Goal: Task Accomplishment & Management: Use online tool/utility

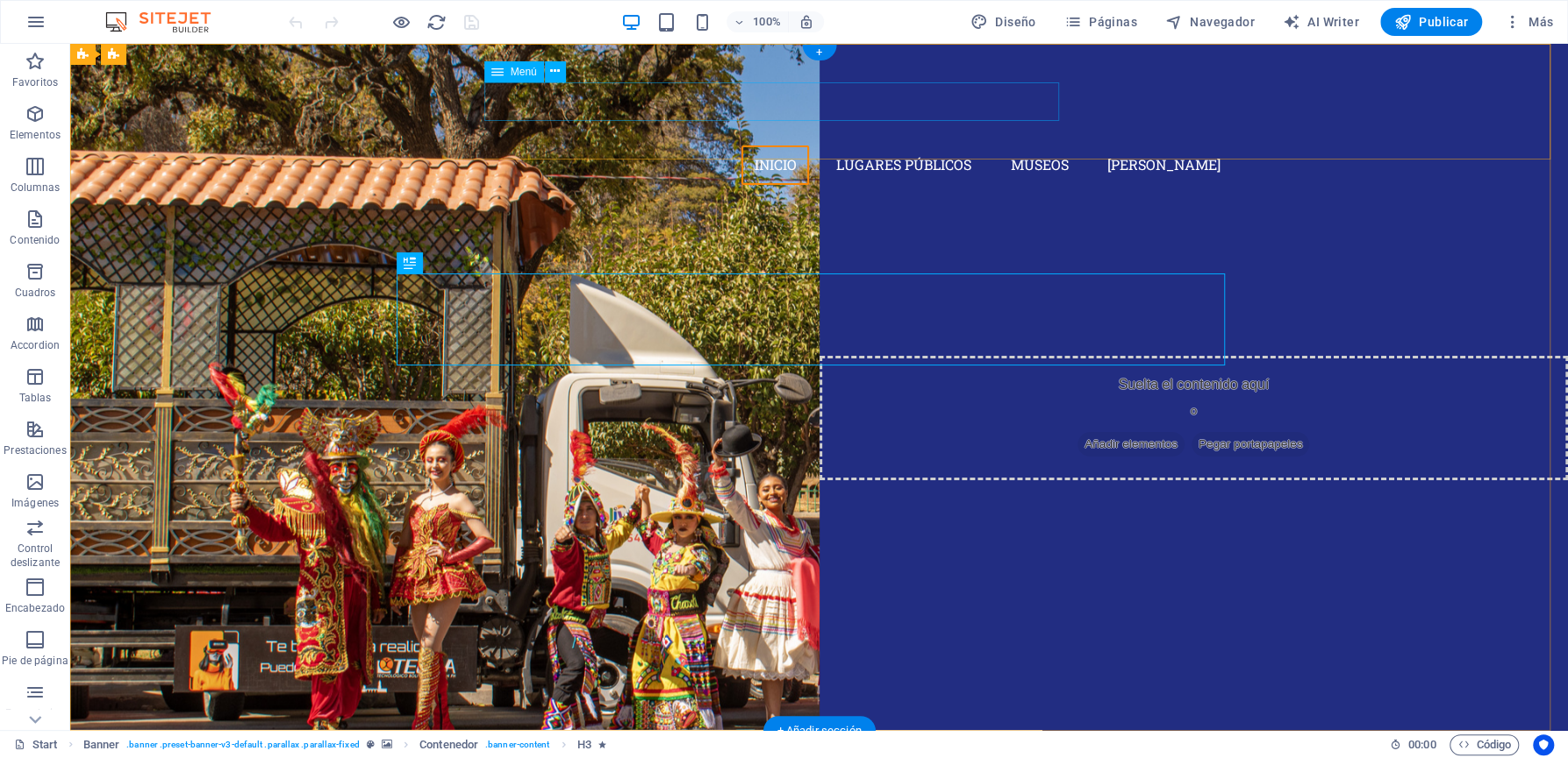
click at [784, 145] on nav "Inicio Lugares Públicos Museos [PERSON_NAME]" at bounding box center [819, 165] width 828 height 39
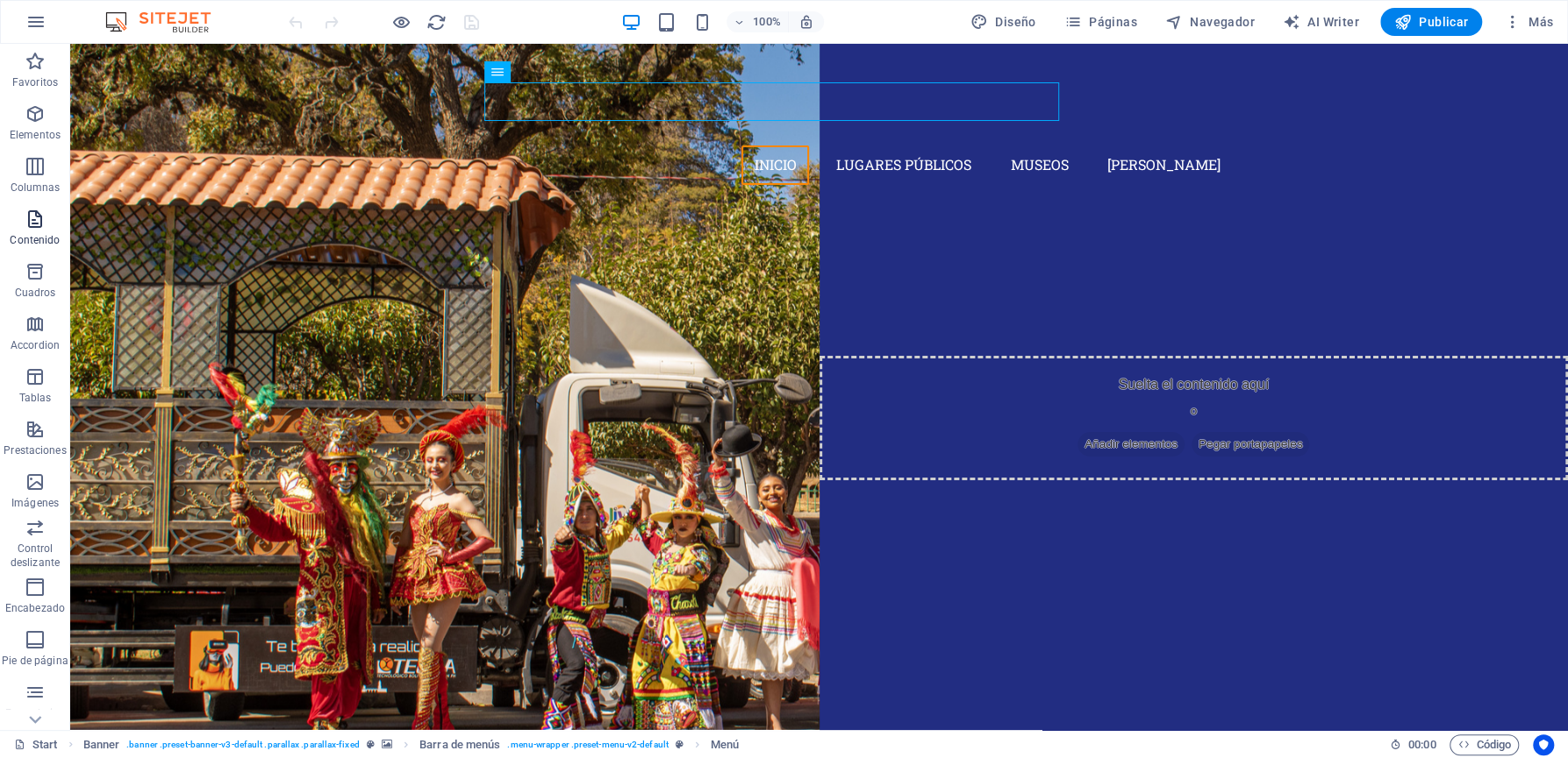
click at [39, 224] on icon "button" at bounding box center [35, 219] width 21 height 21
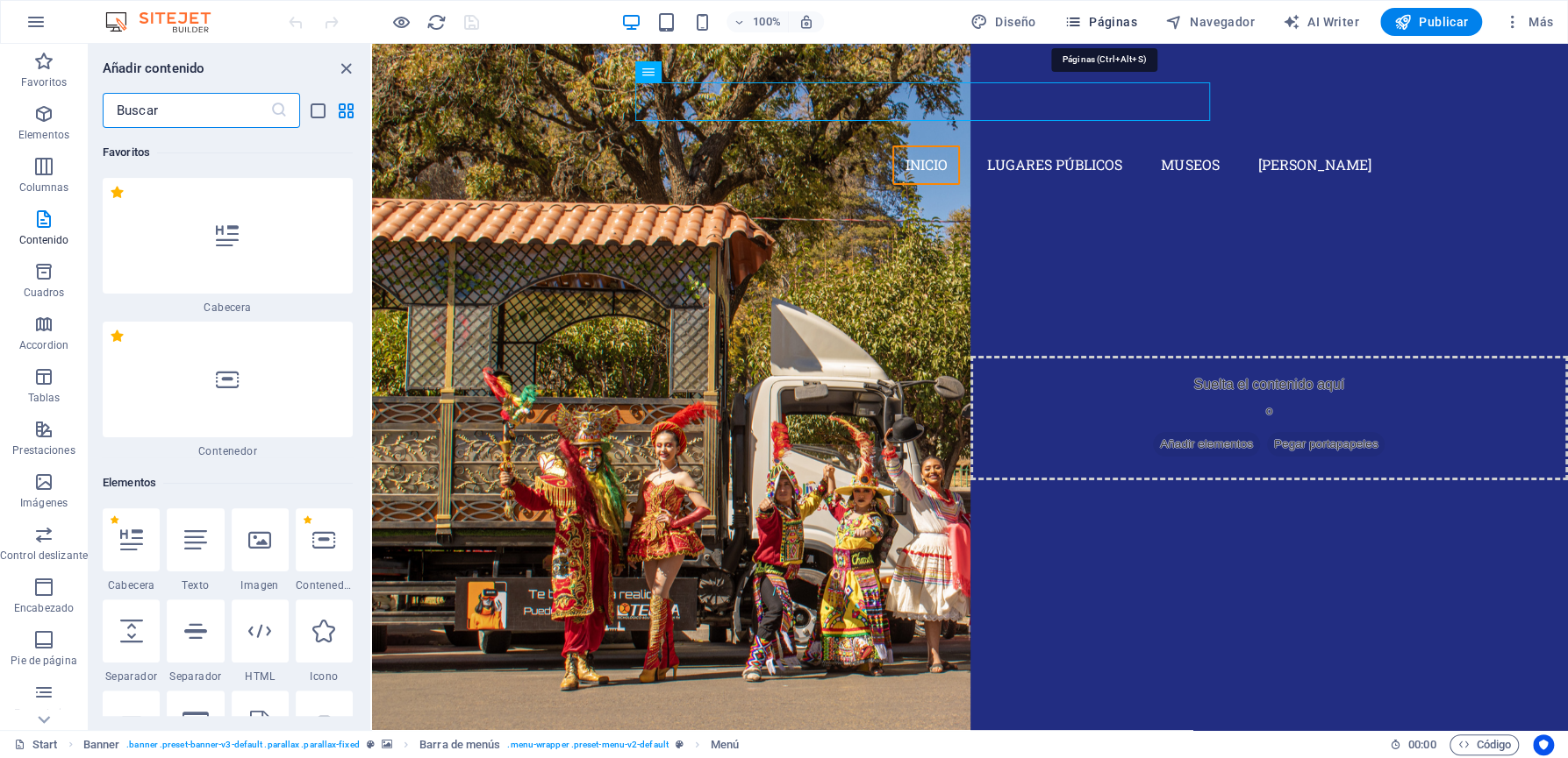
scroll to position [6034, 0]
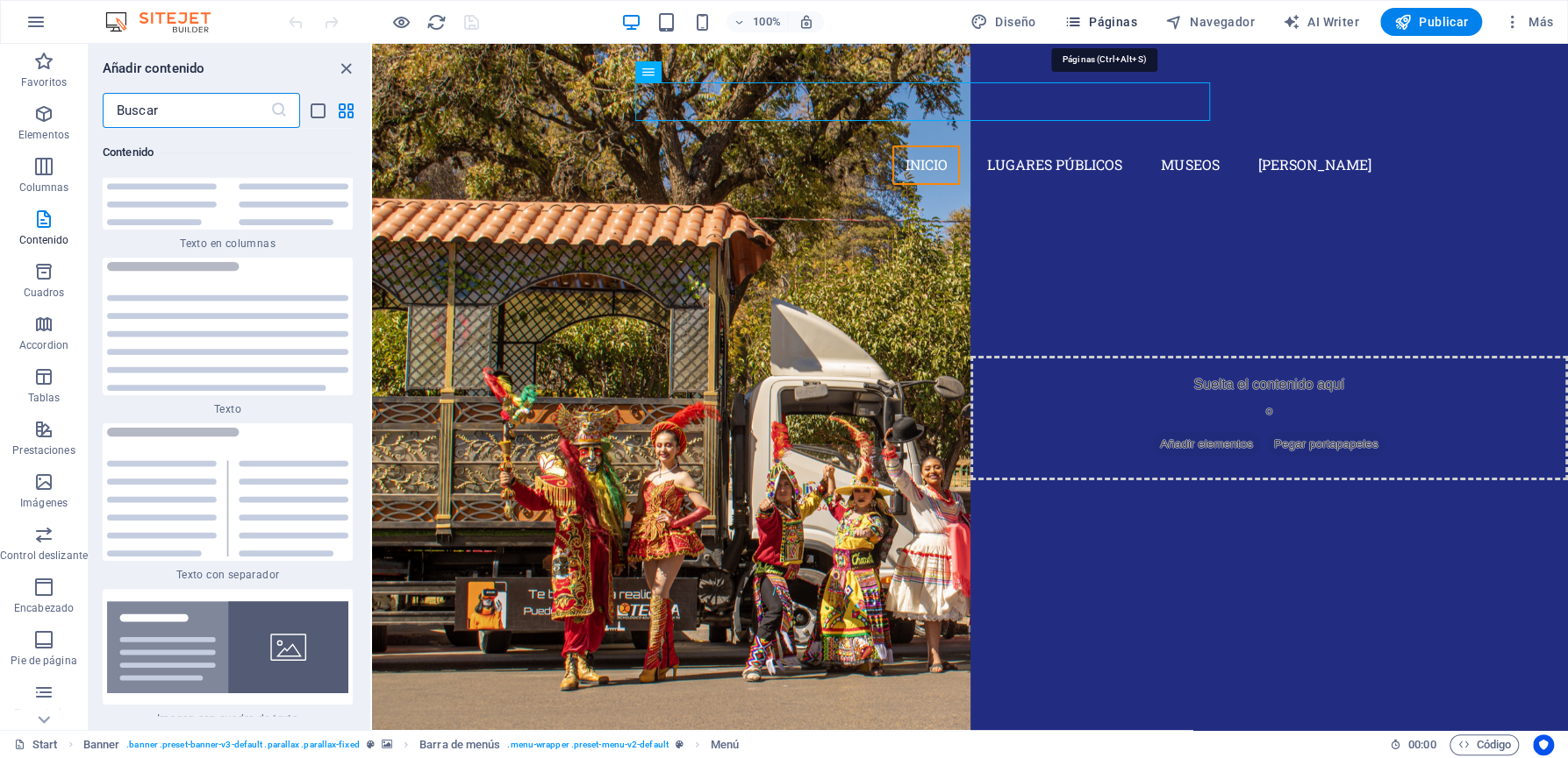
click at [1110, 19] on span "Páginas" at bounding box center [1101, 21] width 73 height 18
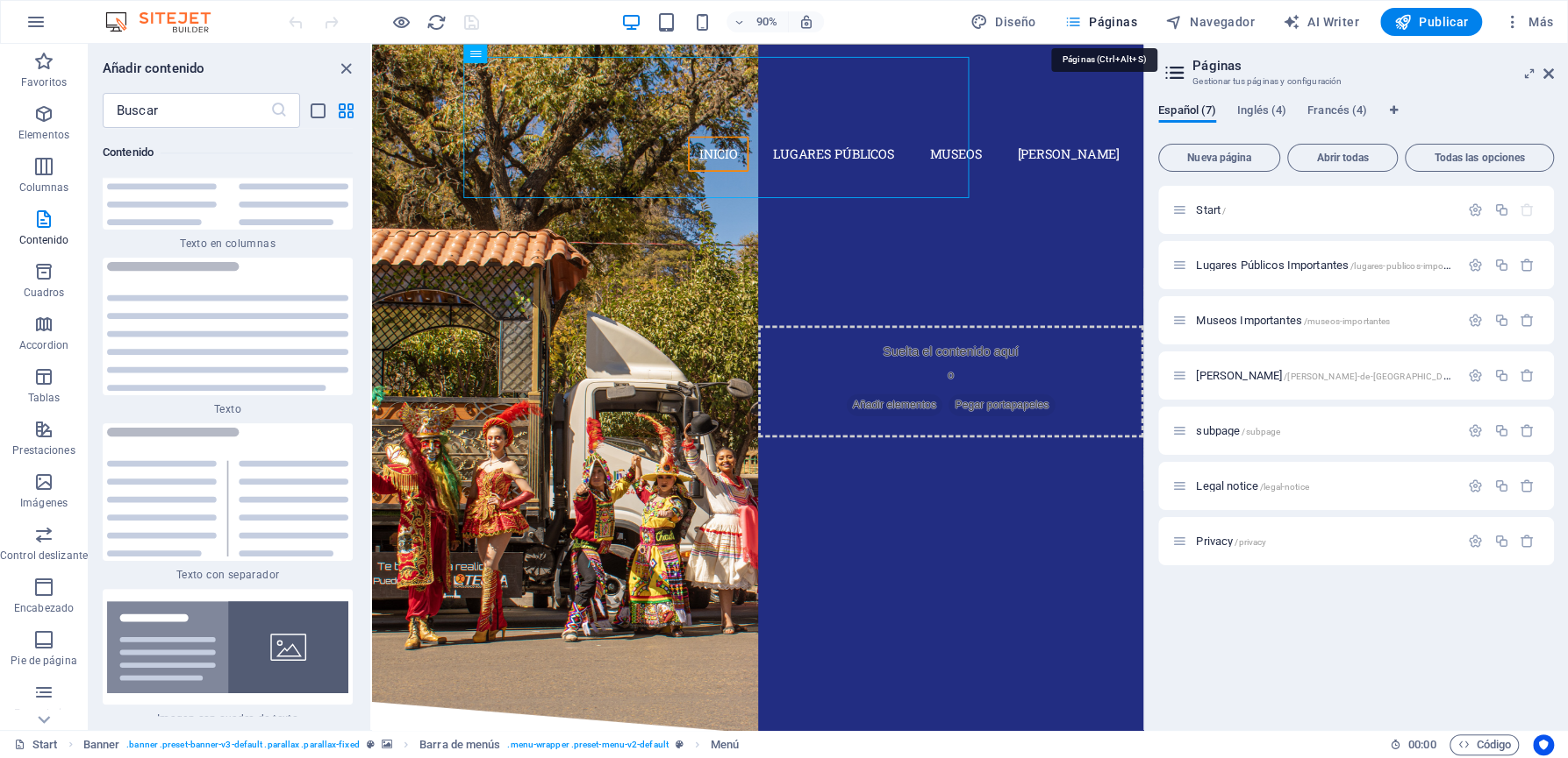
click at [1116, 15] on span "Páginas" at bounding box center [1101, 21] width 73 height 18
click at [1258, 376] on span "[PERSON_NAME] /[PERSON_NAME]-de-[GEOGRAPHIC_DATA]" at bounding box center [1329, 376] width 267 height 13
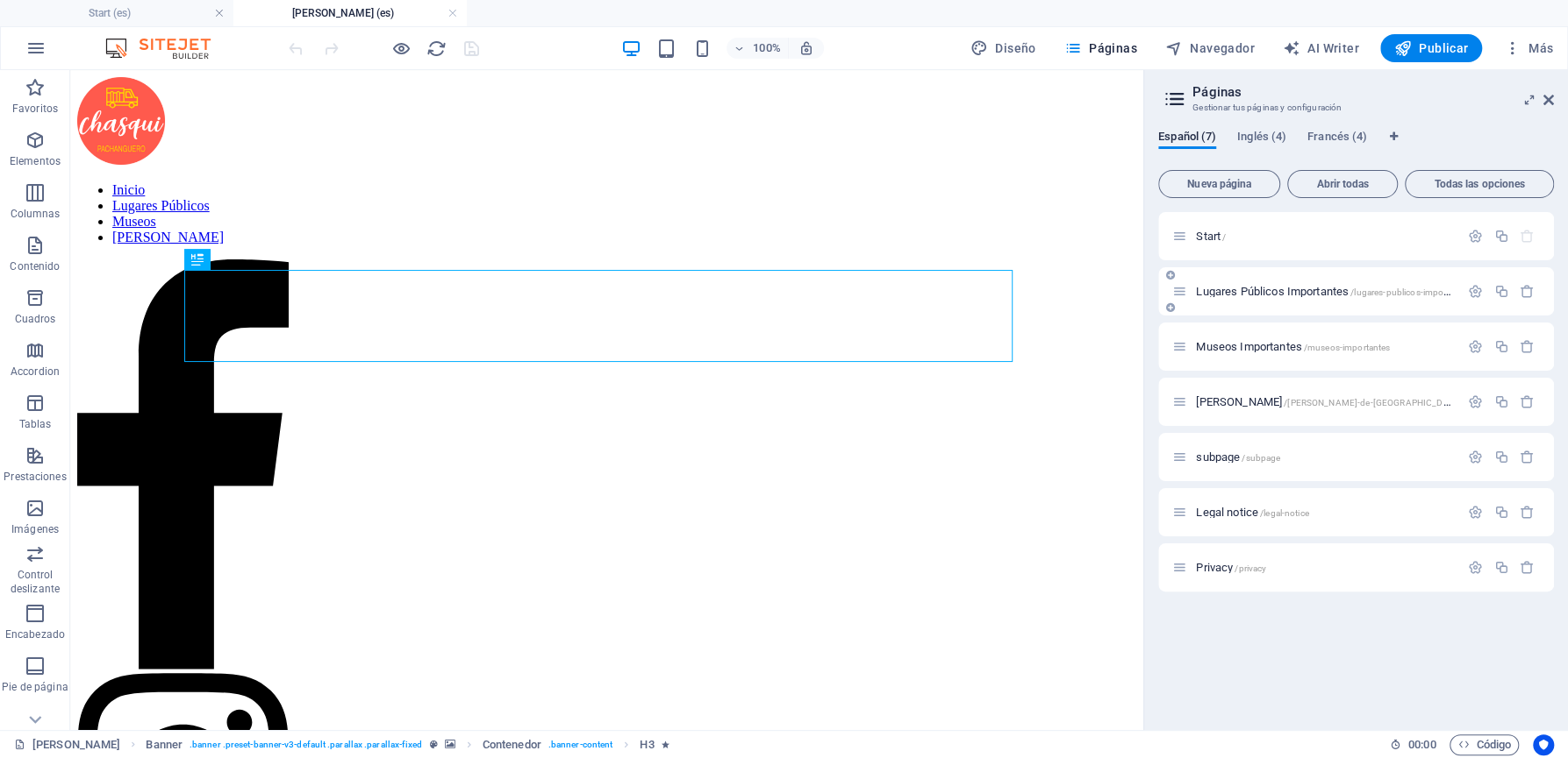
scroll to position [0, 0]
click at [1283, 292] on span "Lugares Públicos Importantes /lugares-publicos-importantes" at bounding box center [1333, 292] width 274 height 13
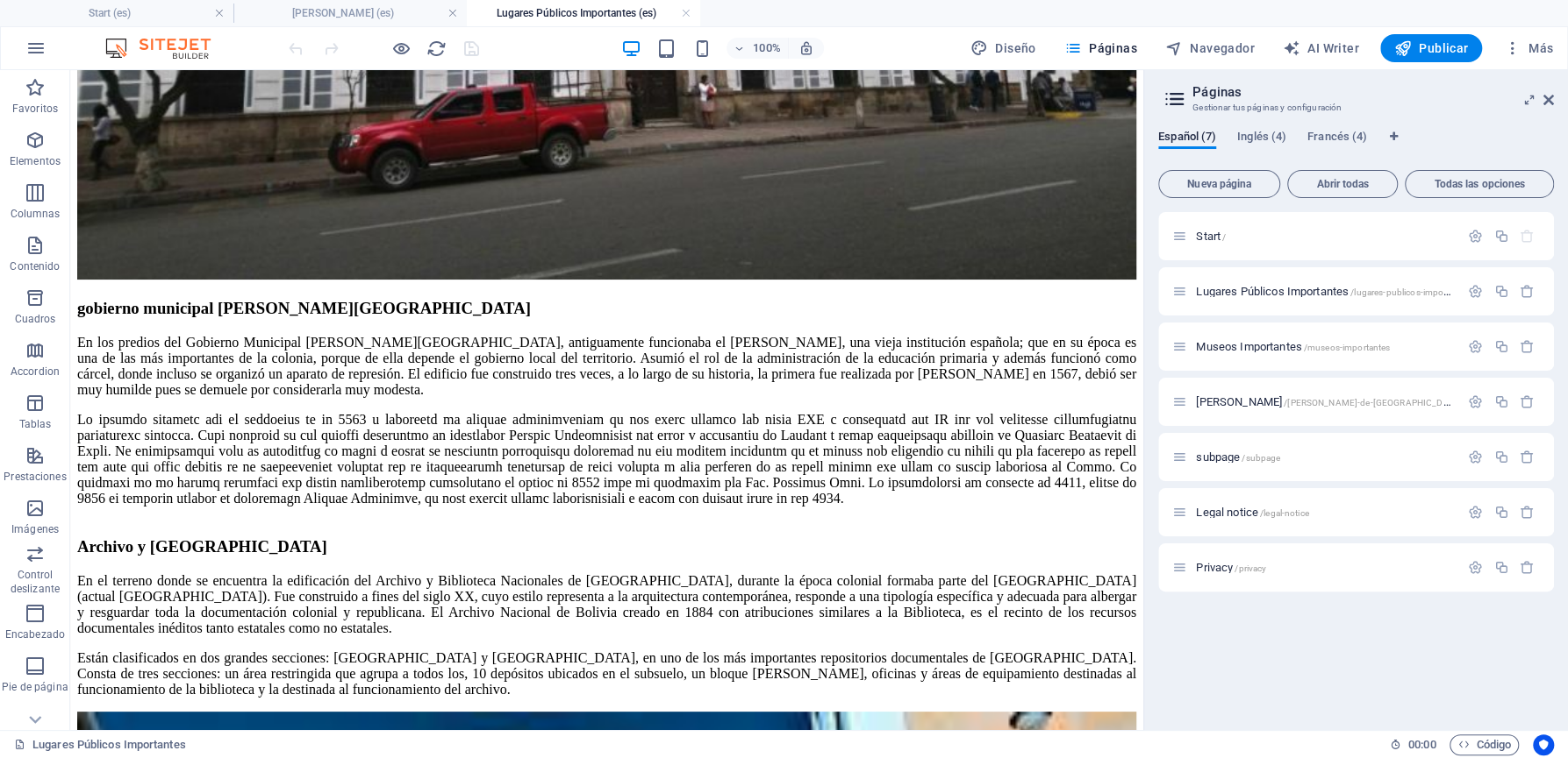
scroll to position [7132, 0]
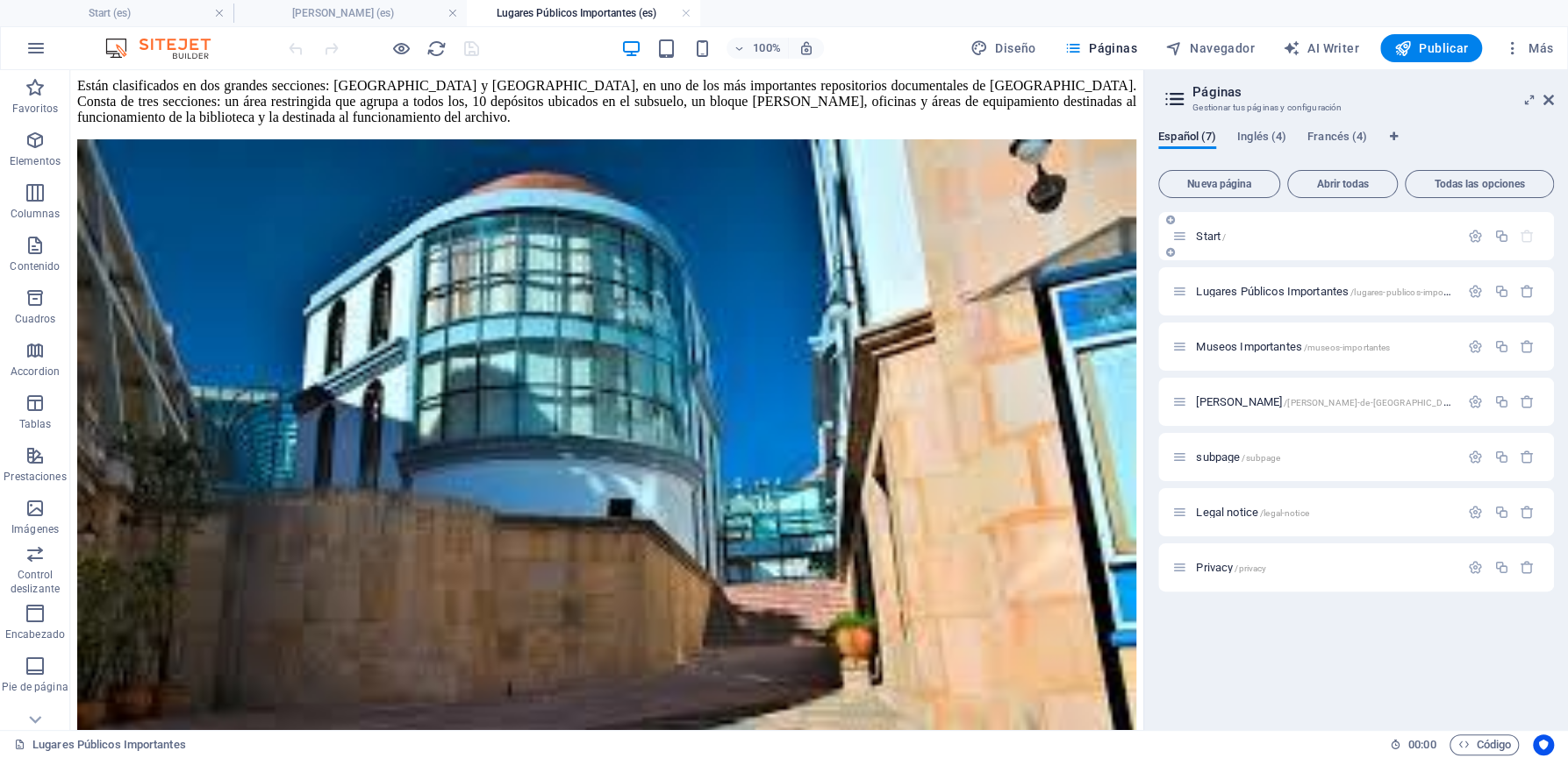
click at [1215, 241] on span "Start /" at bounding box center [1211, 236] width 30 height 13
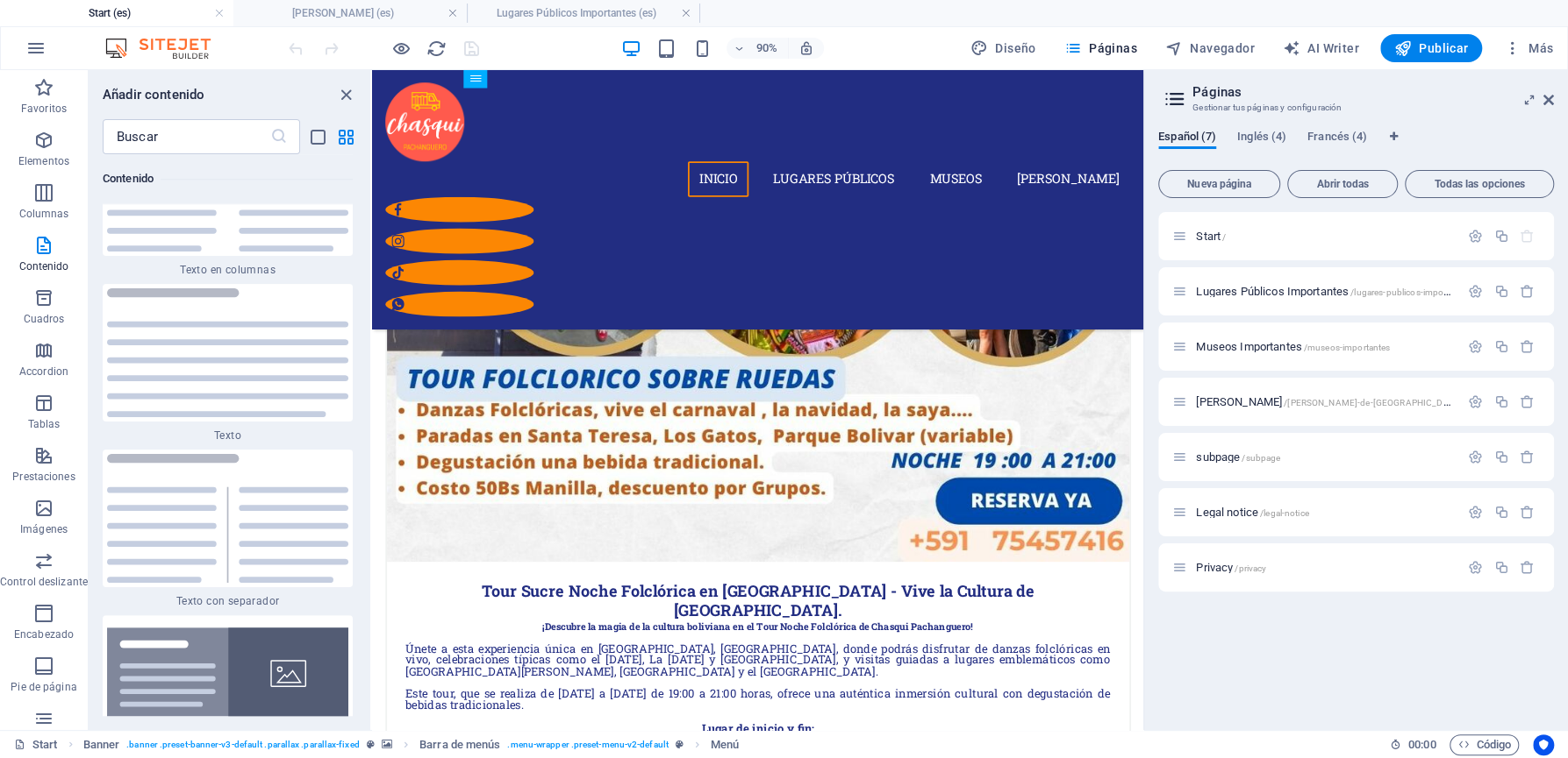
scroll to position [1529, 0]
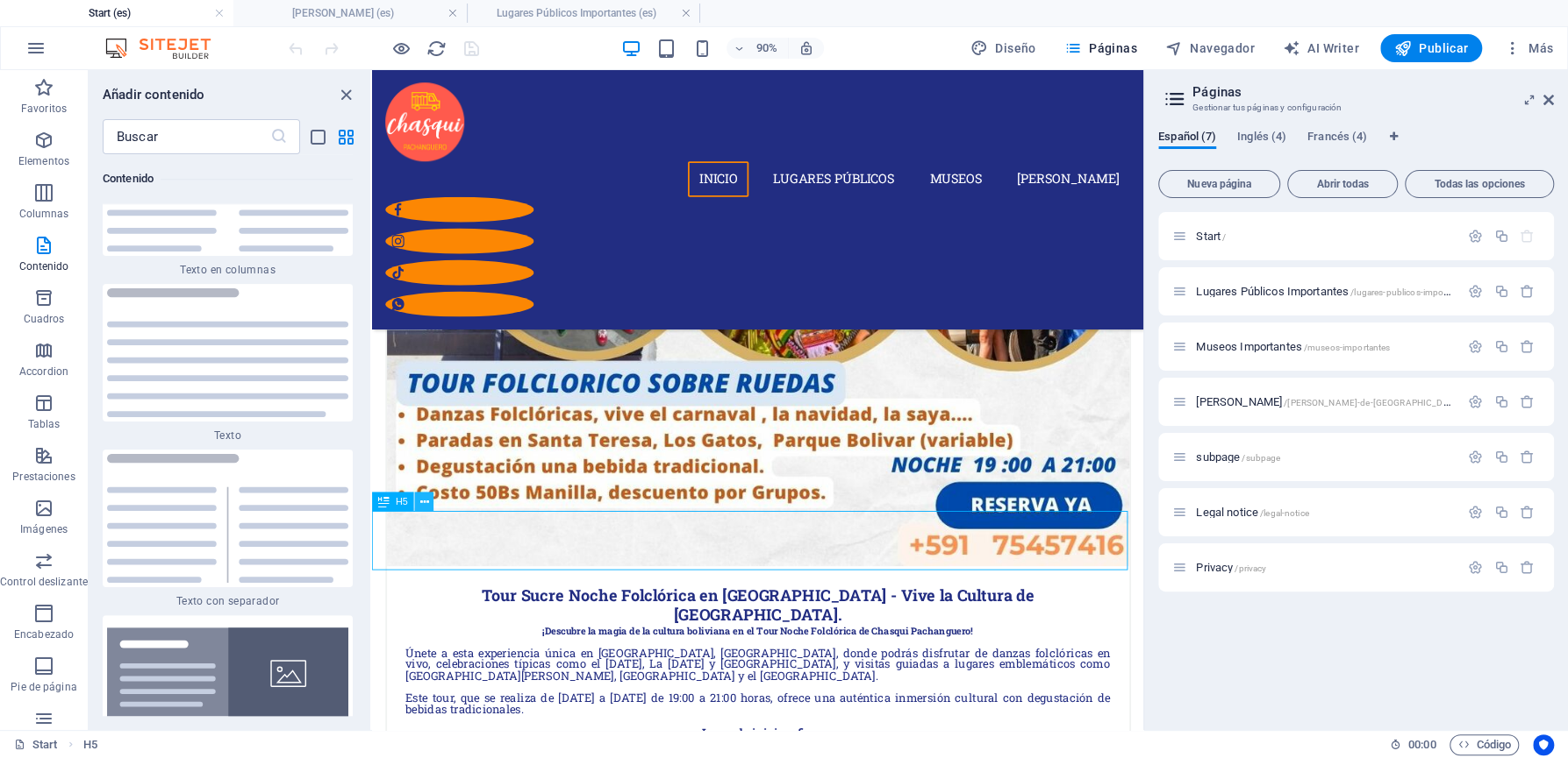
click at [421, 504] on icon at bounding box center [423, 502] width 8 height 17
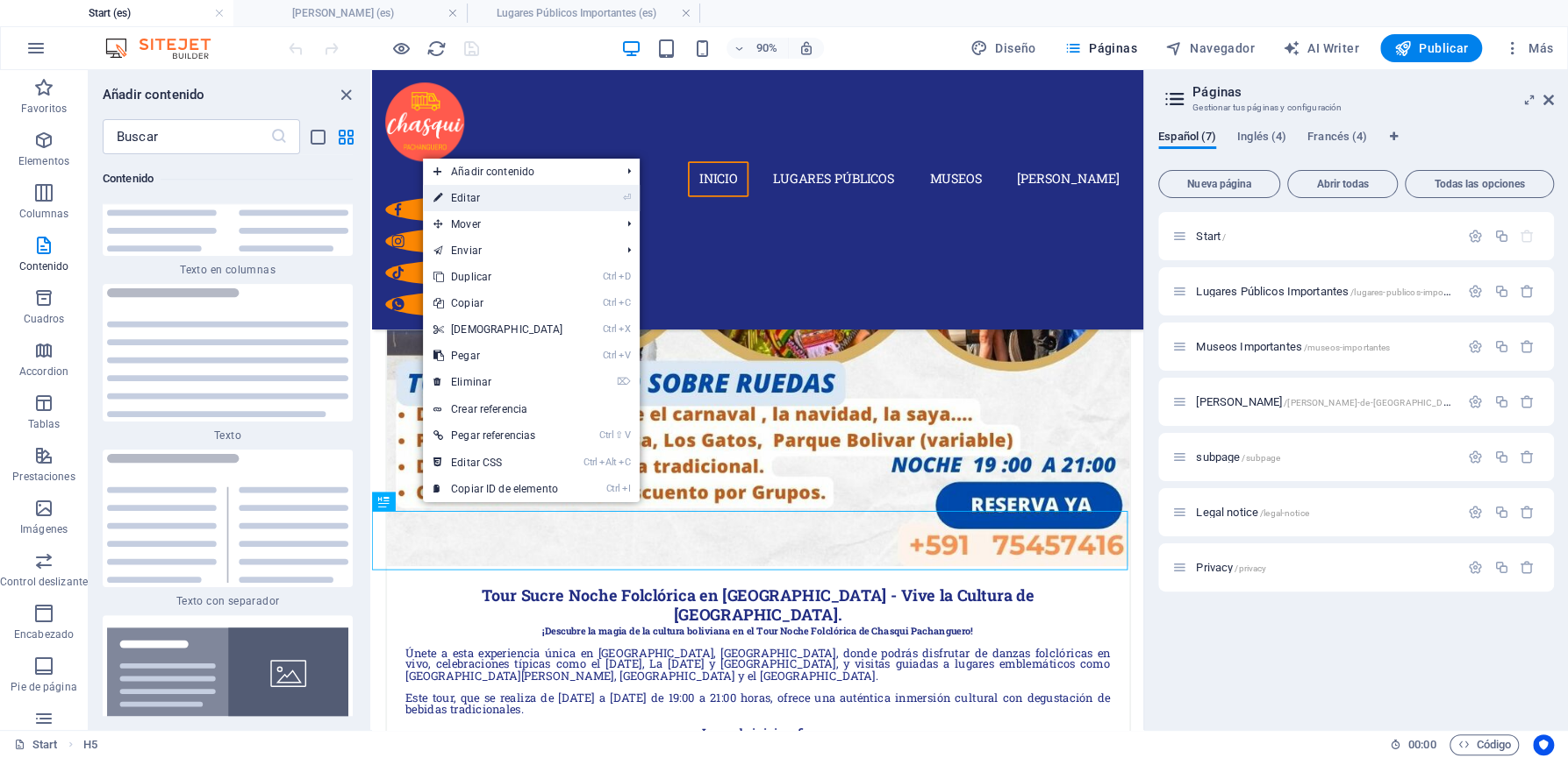
drag, startPoint x: 472, startPoint y: 194, endPoint x: 110, endPoint y: 152, distance: 364.4
click at [472, 194] on link "⏎ Editar" at bounding box center [498, 198] width 151 height 26
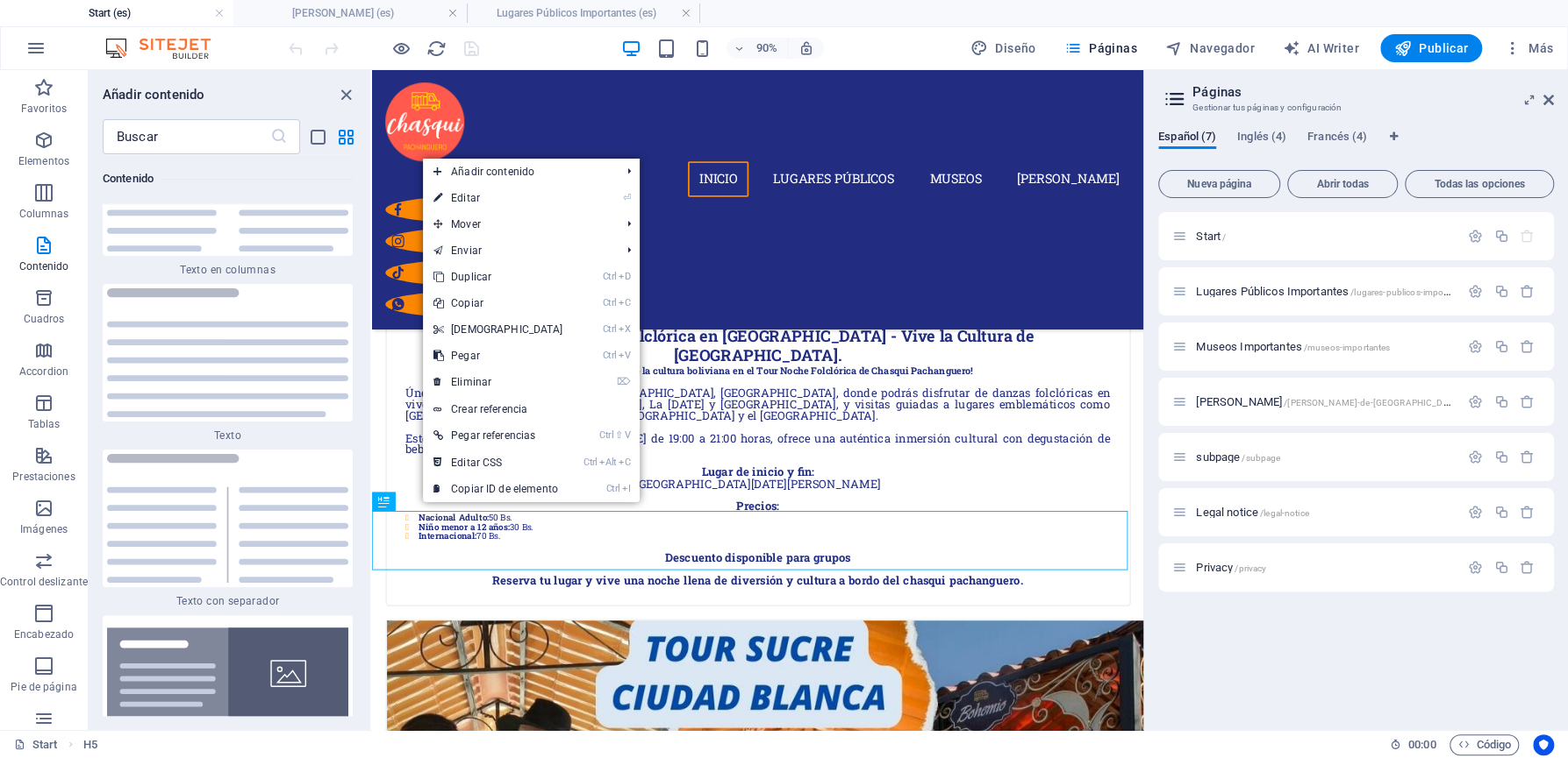
scroll to position [1379, 0]
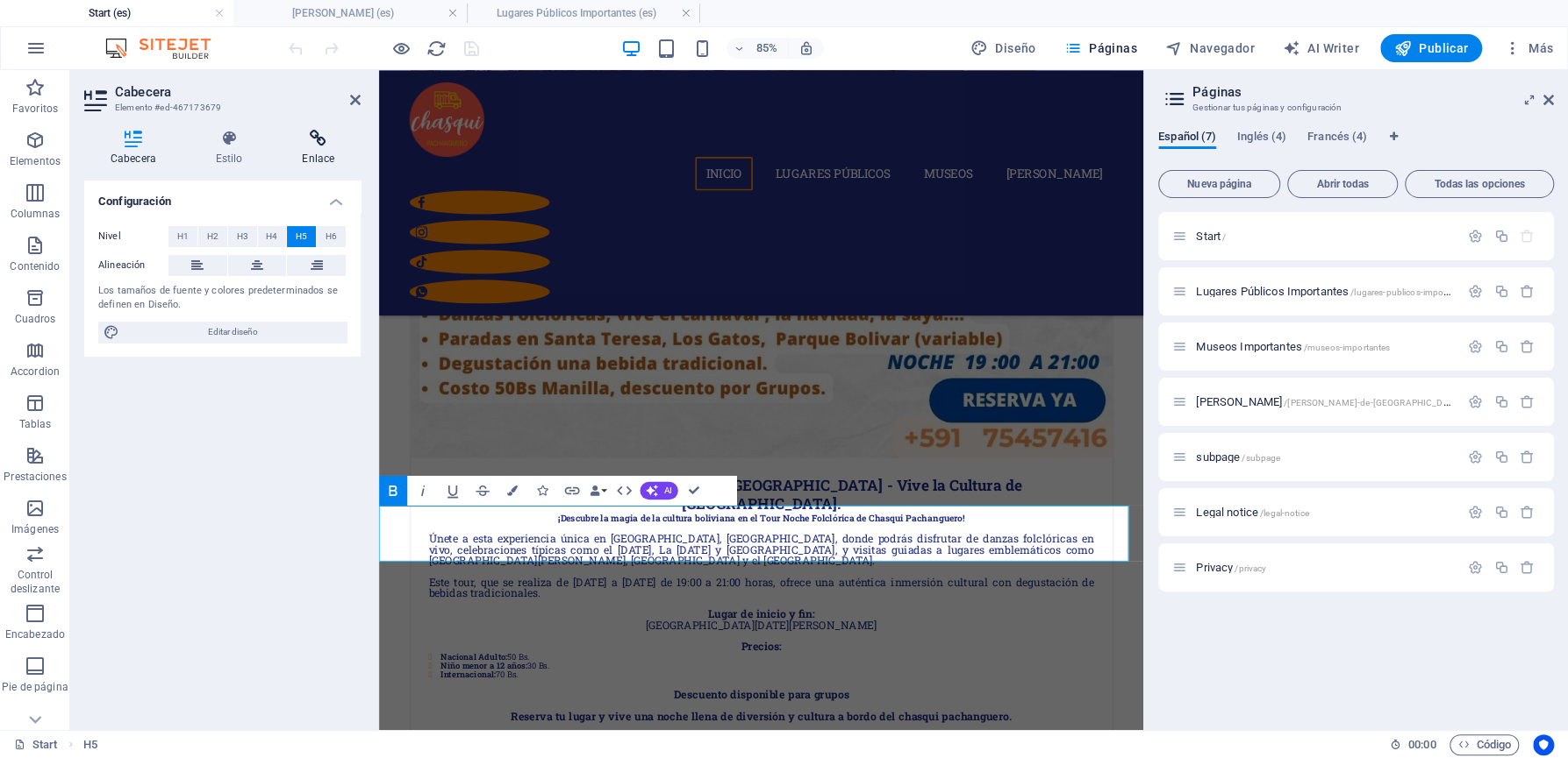
click at [316, 150] on h4 "Enlace" at bounding box center [317, 147] width 85 height 36
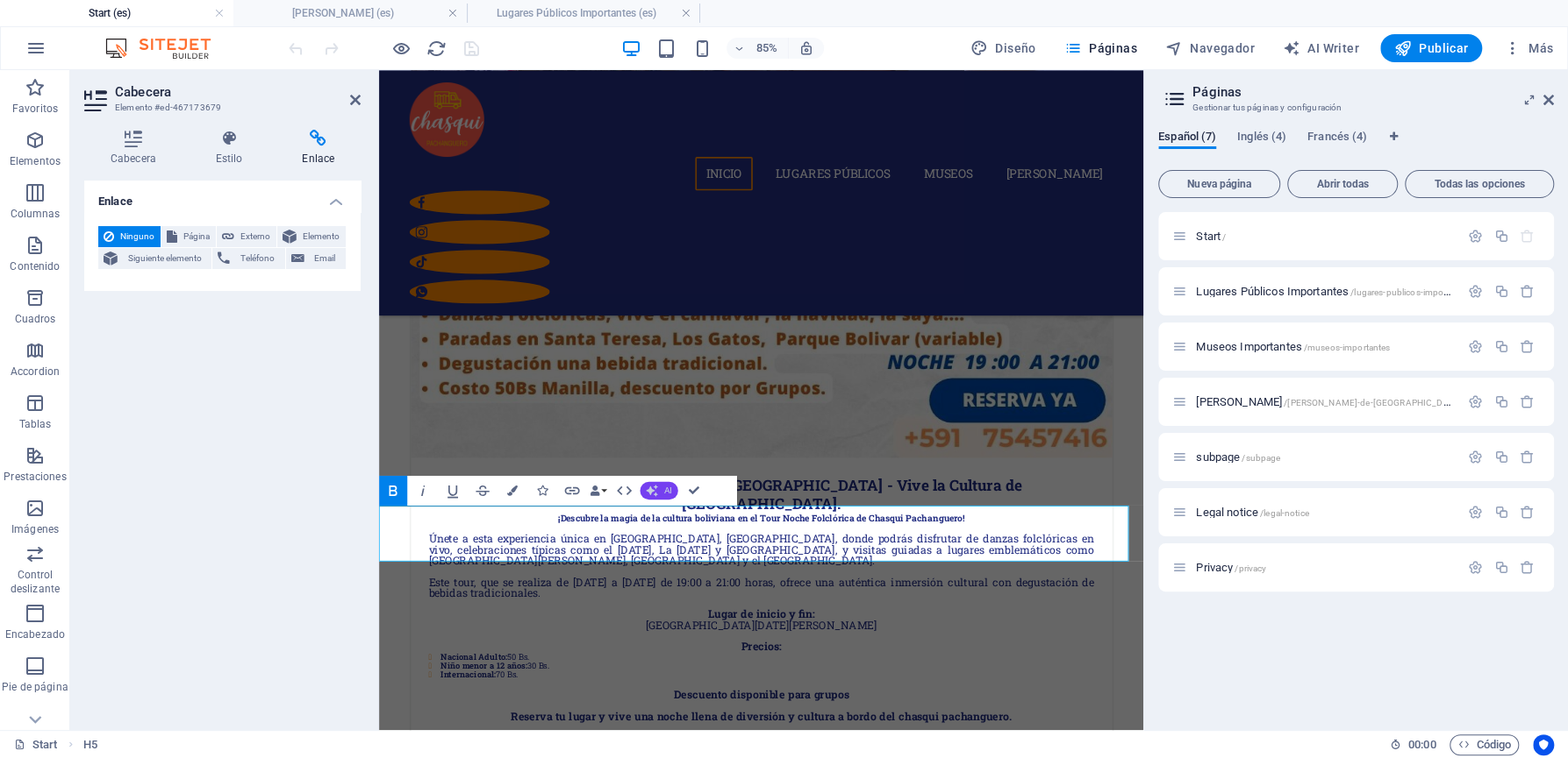
click at [649, 487] on icon "button" at bounding box center [651, 490] width 12 height 12
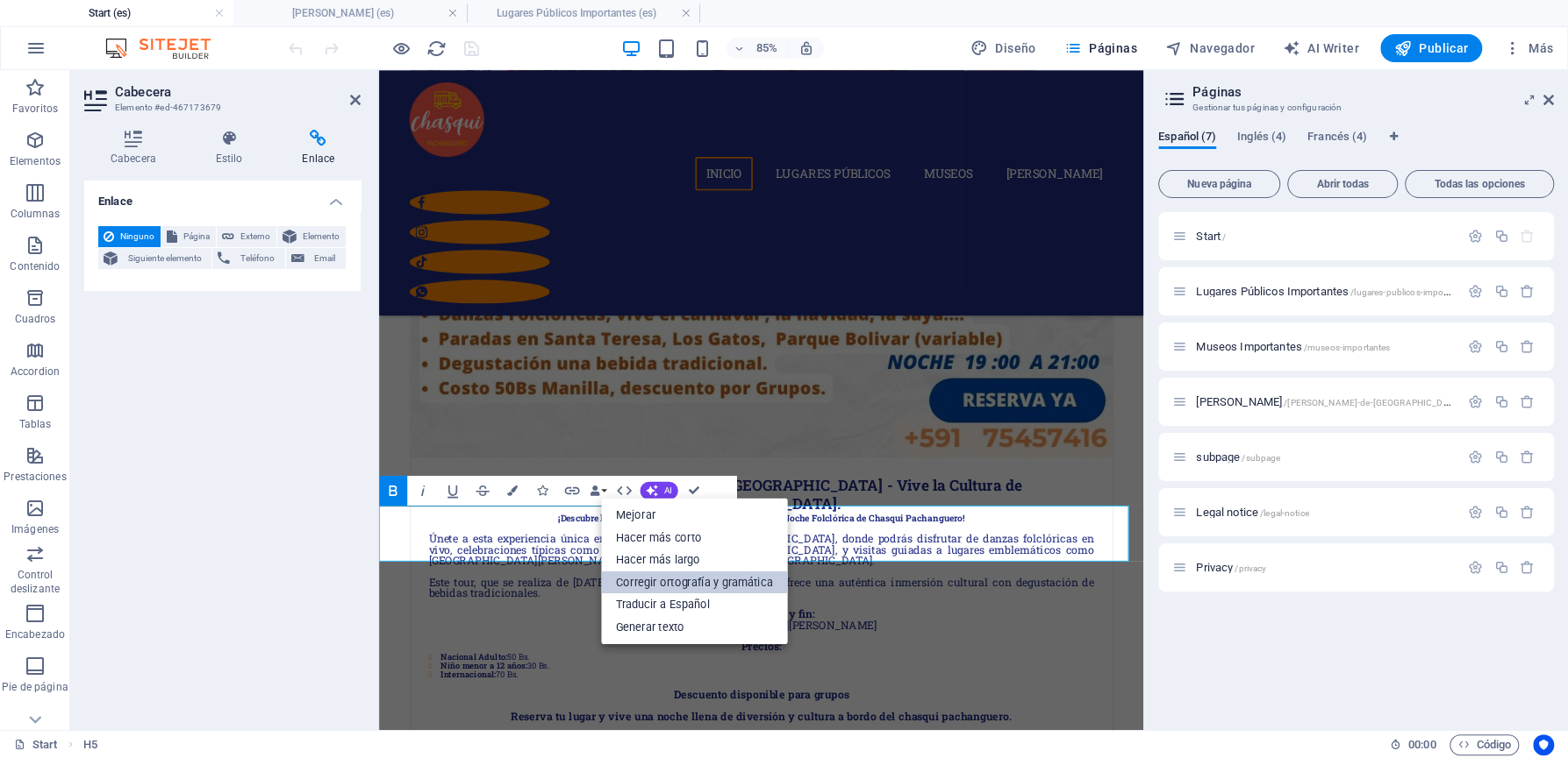
click at [671, 584] on link "Corregir ortografía y gramática" at bounding box center [694, 582] width 187 height 22
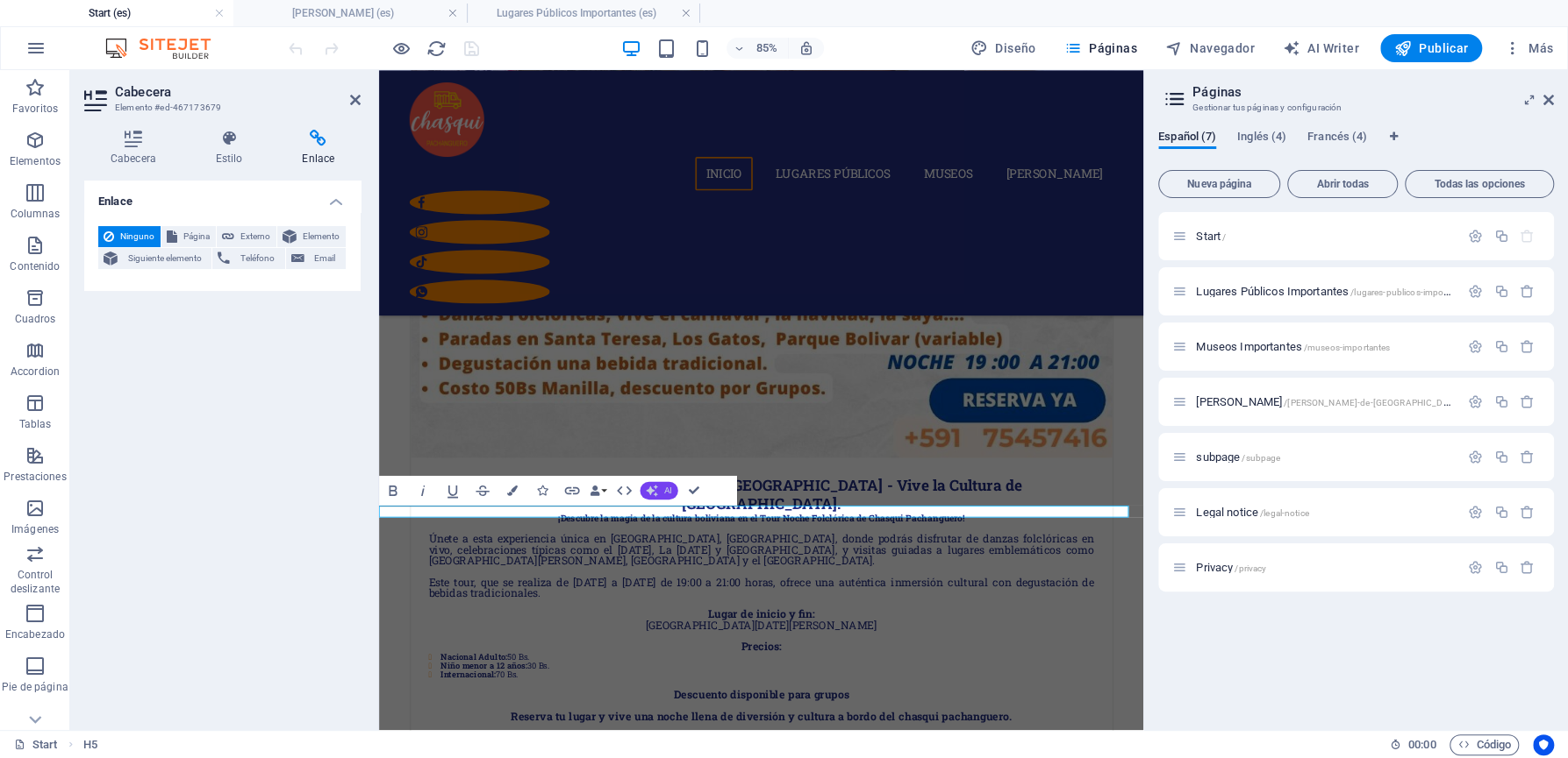
click at [672, 493] on span "AI" at bounding box center [668, 489] width 7 height 8
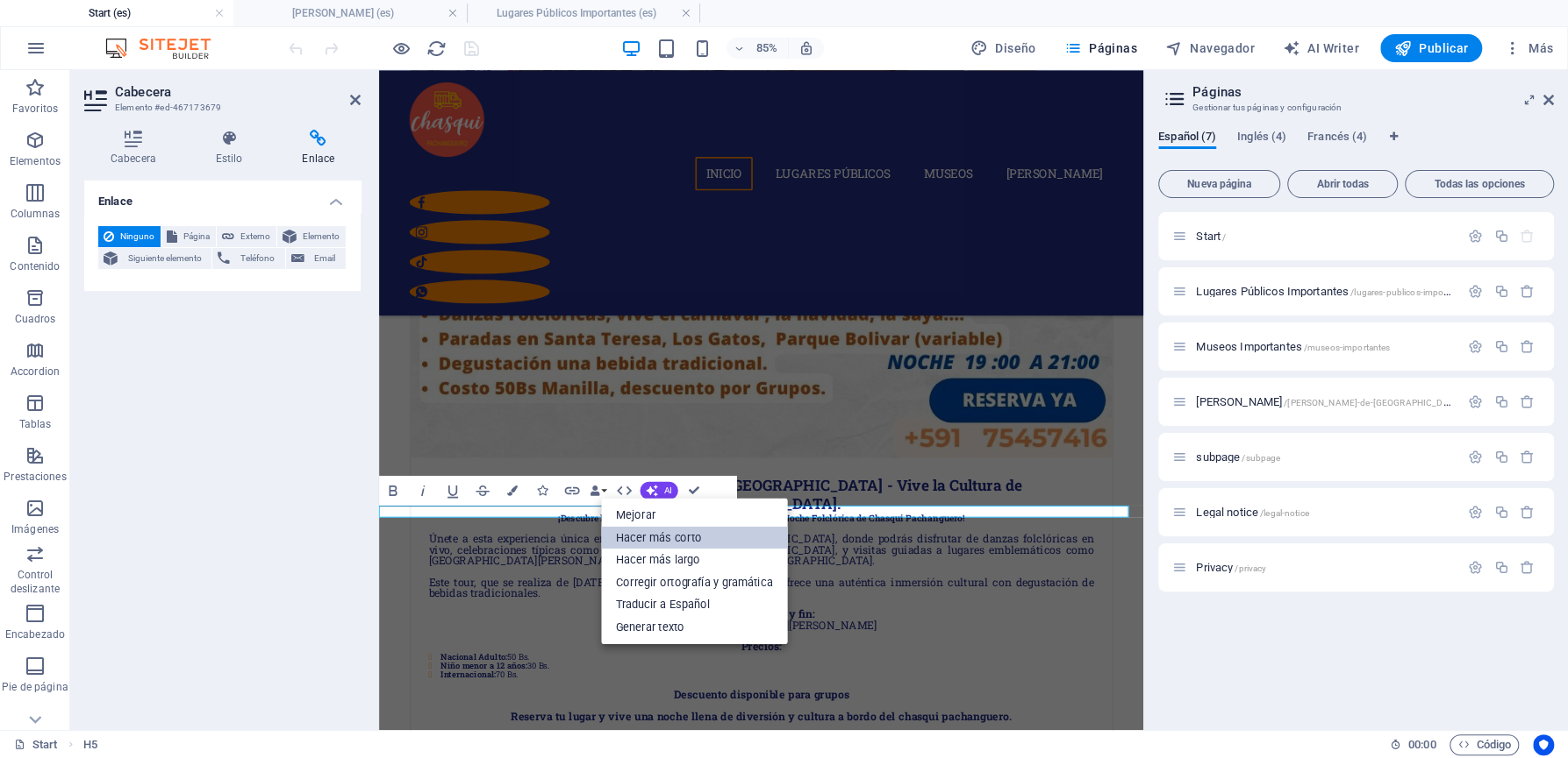
click at [683, 545] on link "Hacer más corto" at bounding box center [694, 537] width 187 height 22
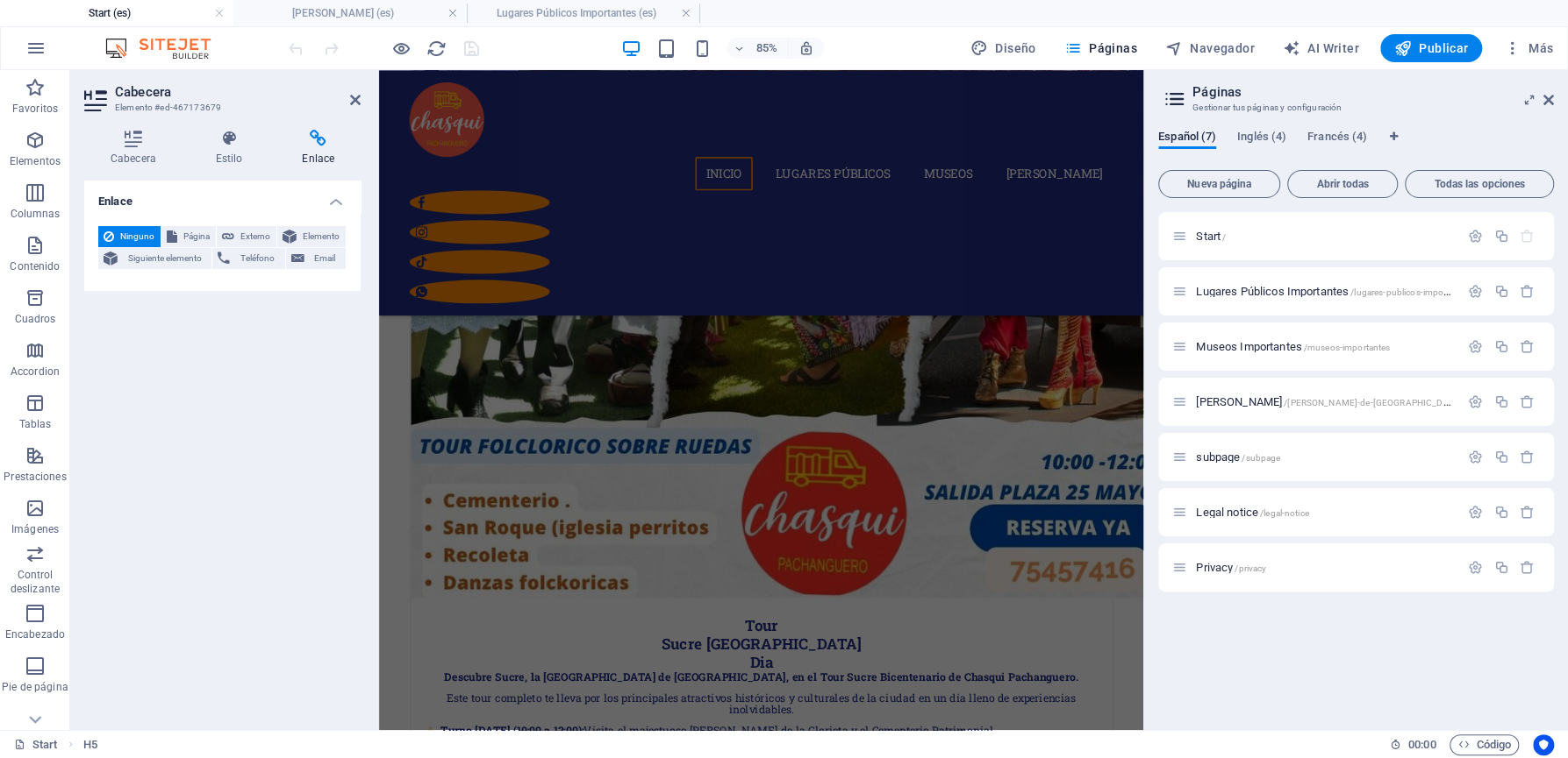
scroll to position [3019, 0]
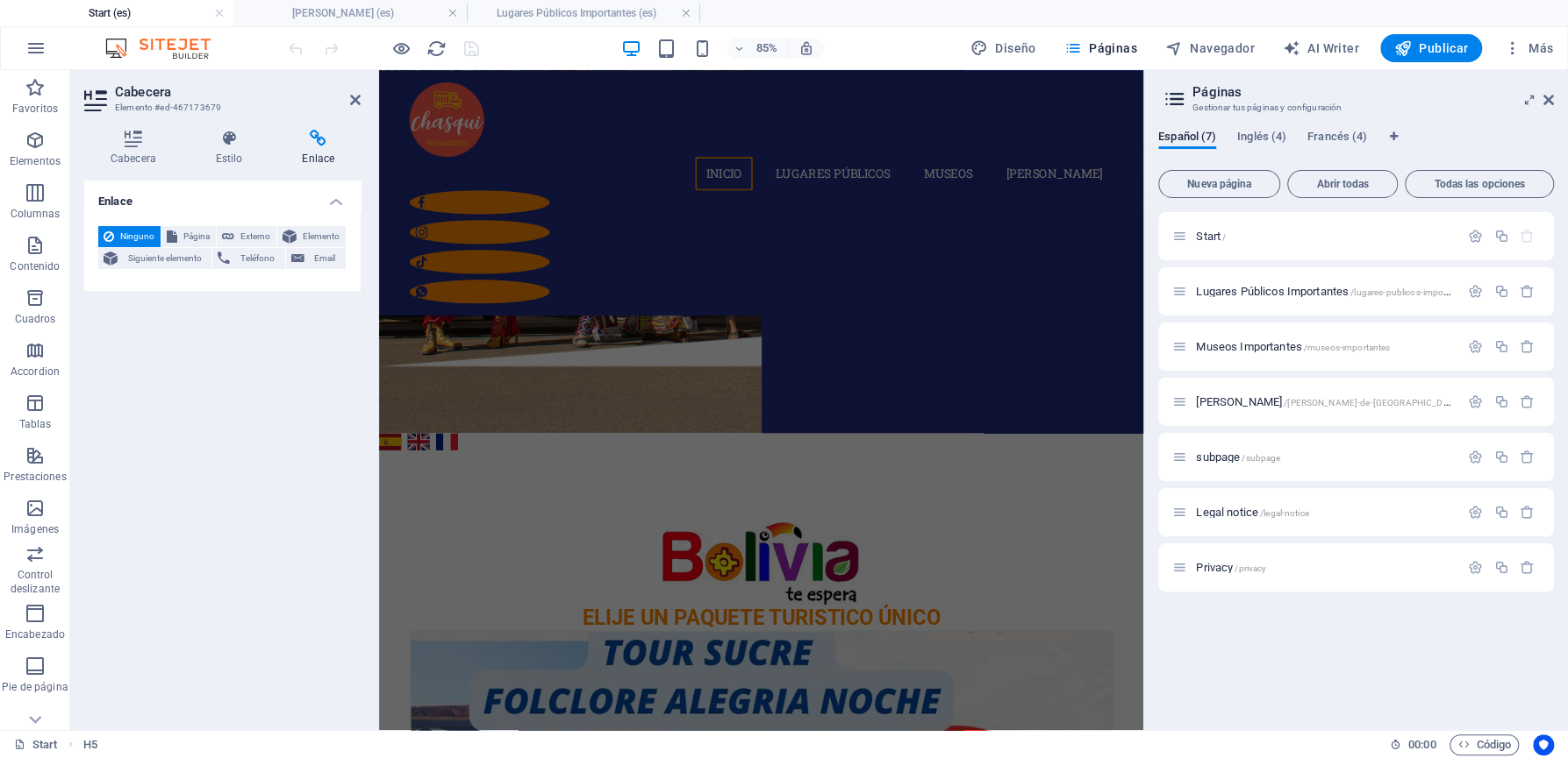
drag, startPoint x: 1274, startPoint y: 759, endPoint x: 1547, endPoint y: 222, distance: 602.4
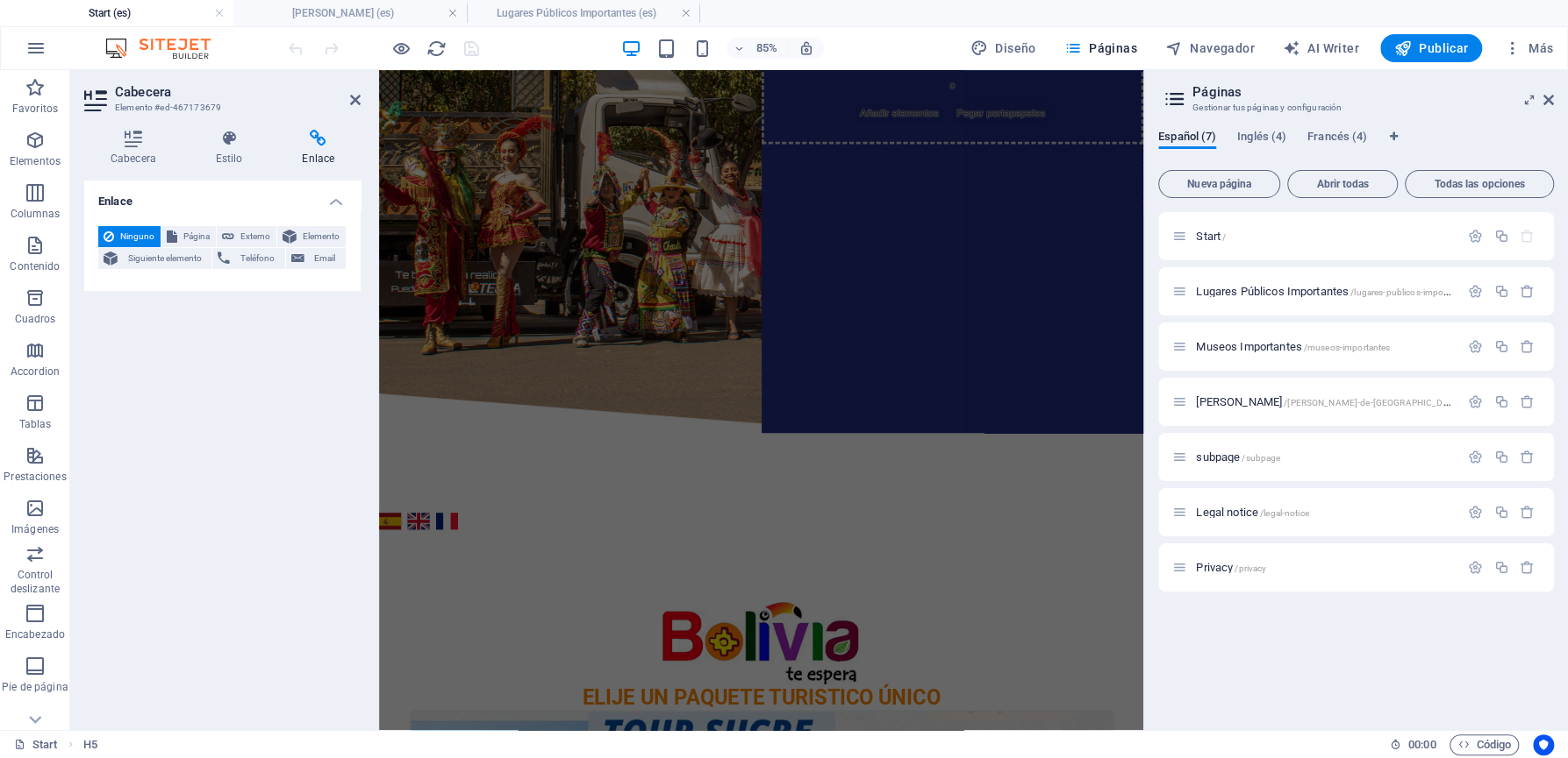
scroll to position [24, 0]
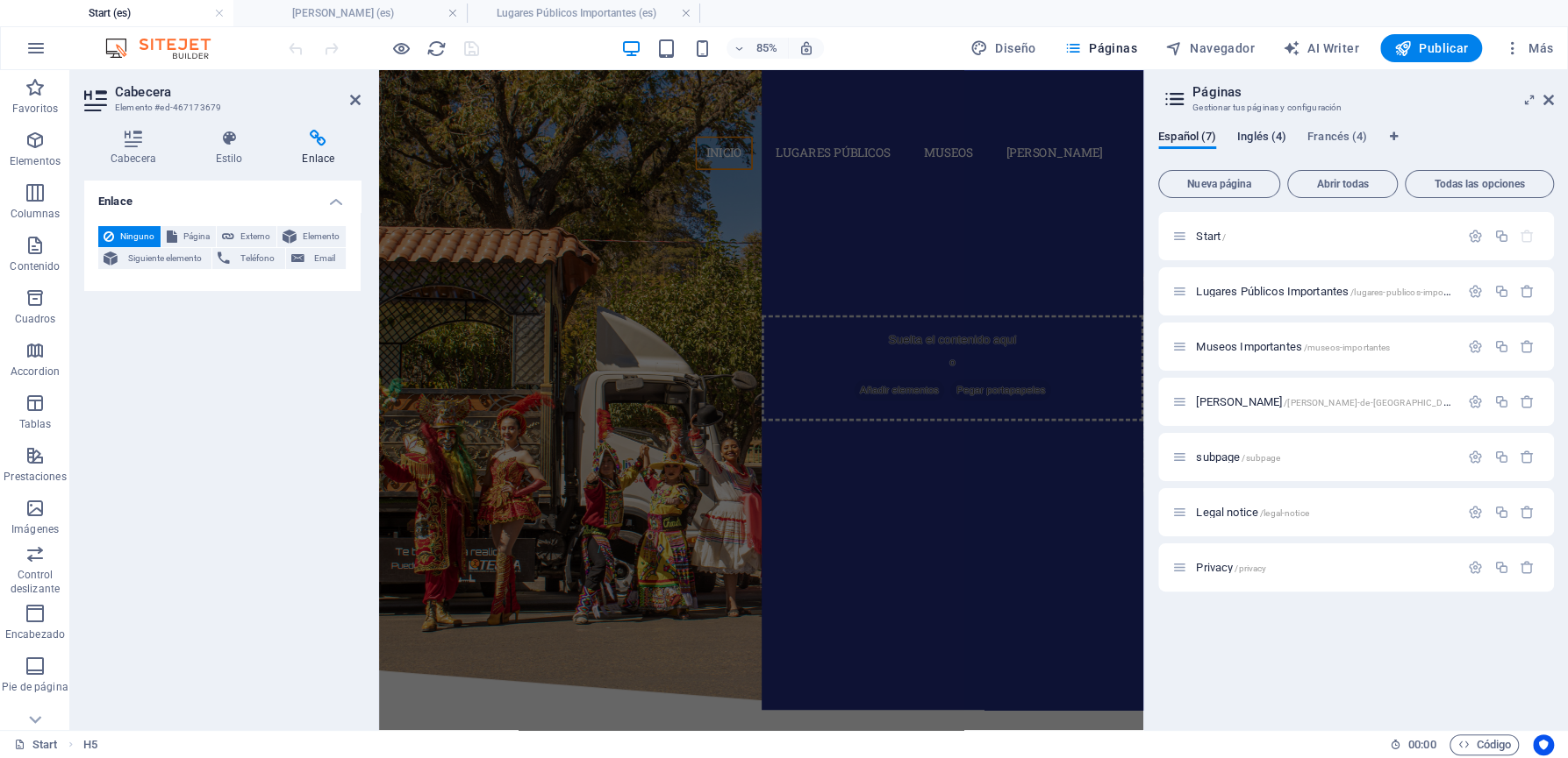
click at [1259, 140] on span "Inglés (4)" at bounding box center [1261, 138] width 49 height 24
click at [1334, 129] on div "Español (7) Inglés (4) [DEMOGRAPHIC_DATA] (4) Nueva página Abrir todas Todas la…" at bounding box center [1355, 422] width 423 height 614
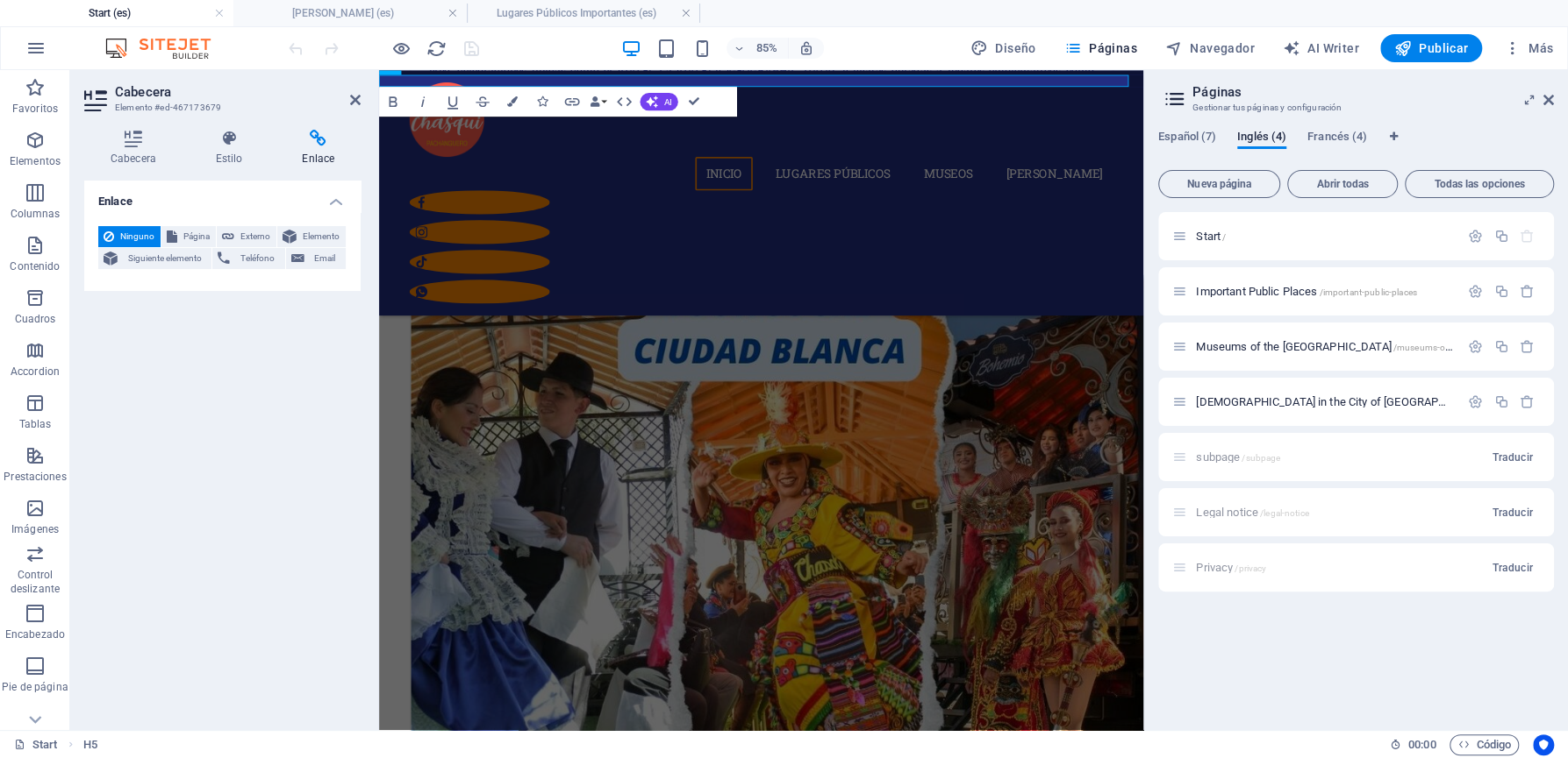
scroll to position [1787, 0]
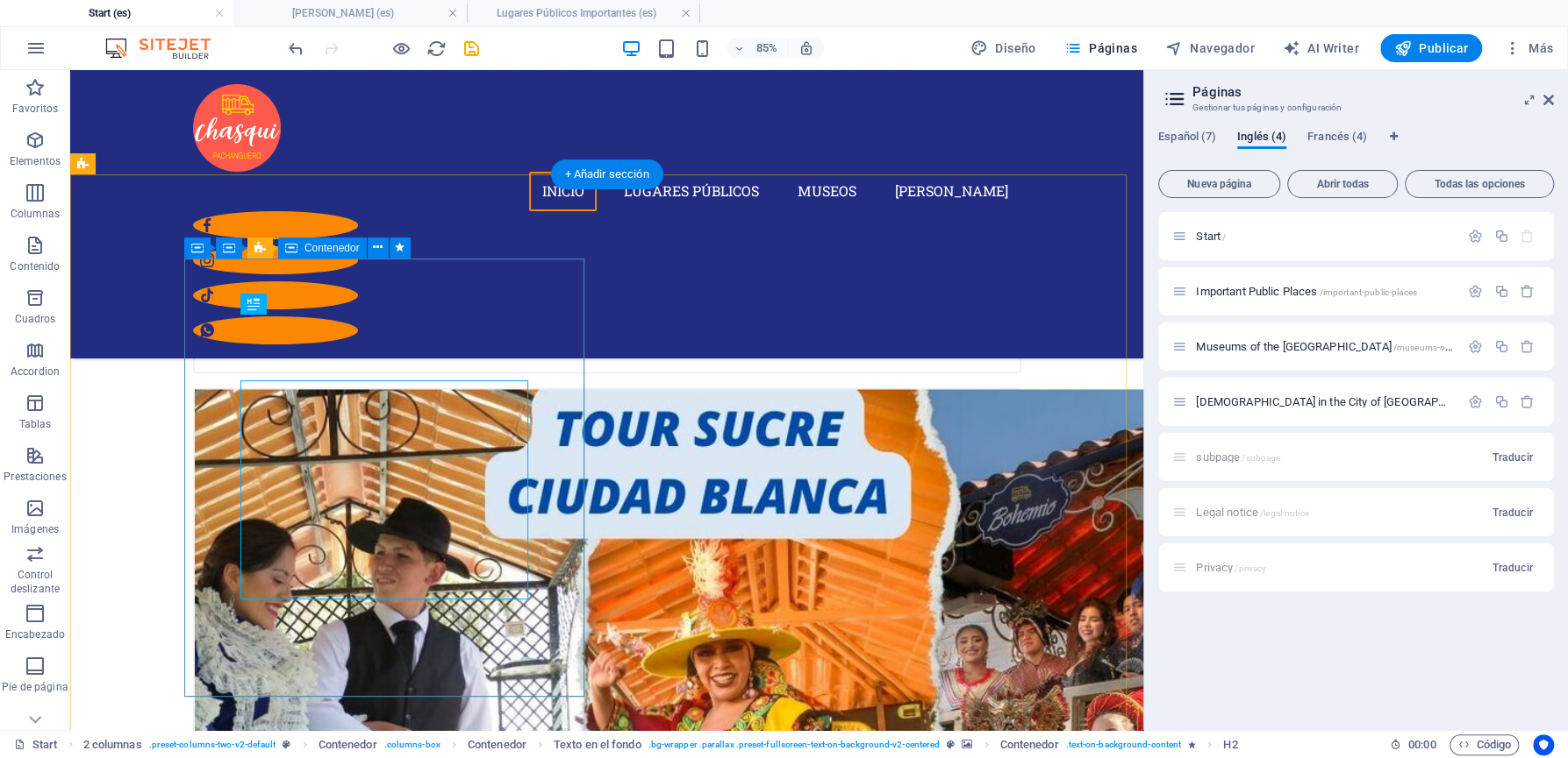
scroll to position [1671, 0]
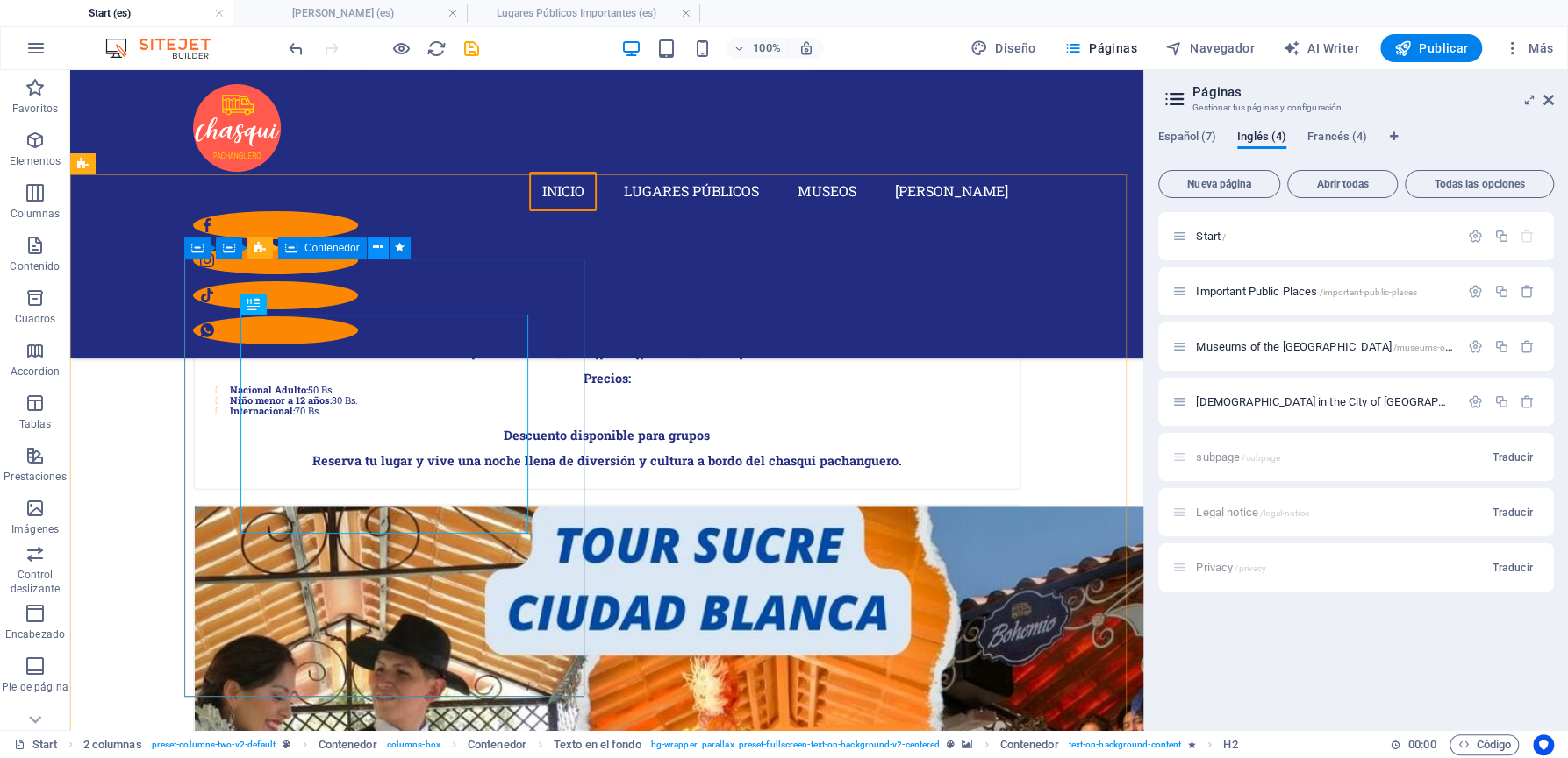
click at [376, 245] on icon at bounding box center [378, 248] width 9 height 19
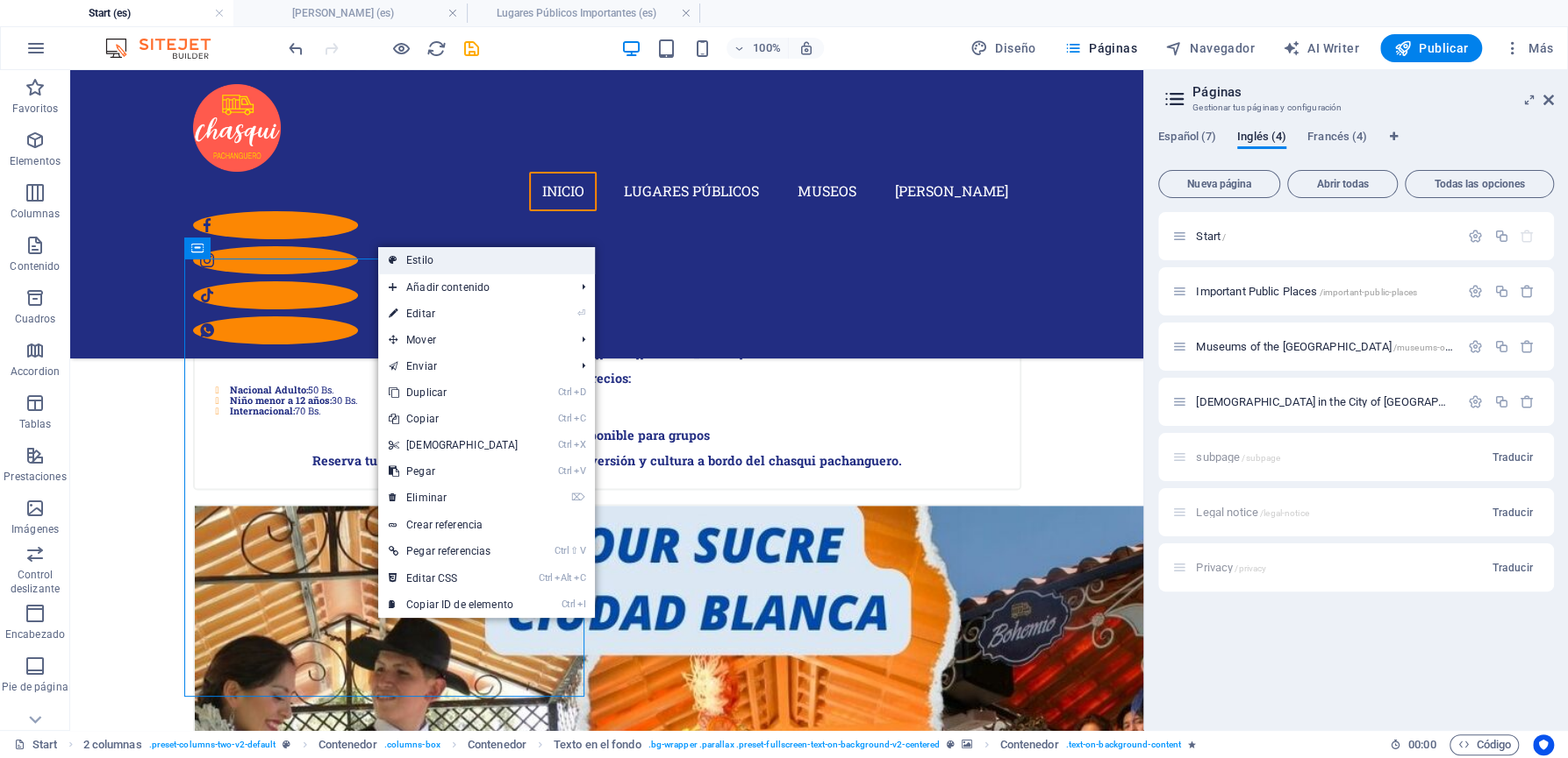
drag, startPoint x: 403, startPoint y: 266, endPoint x: 29, endPoint y: 229, distance: 375.8
click at [403, 266] on link "Estilo" at bounding box center [486, 260] width 216 height 26
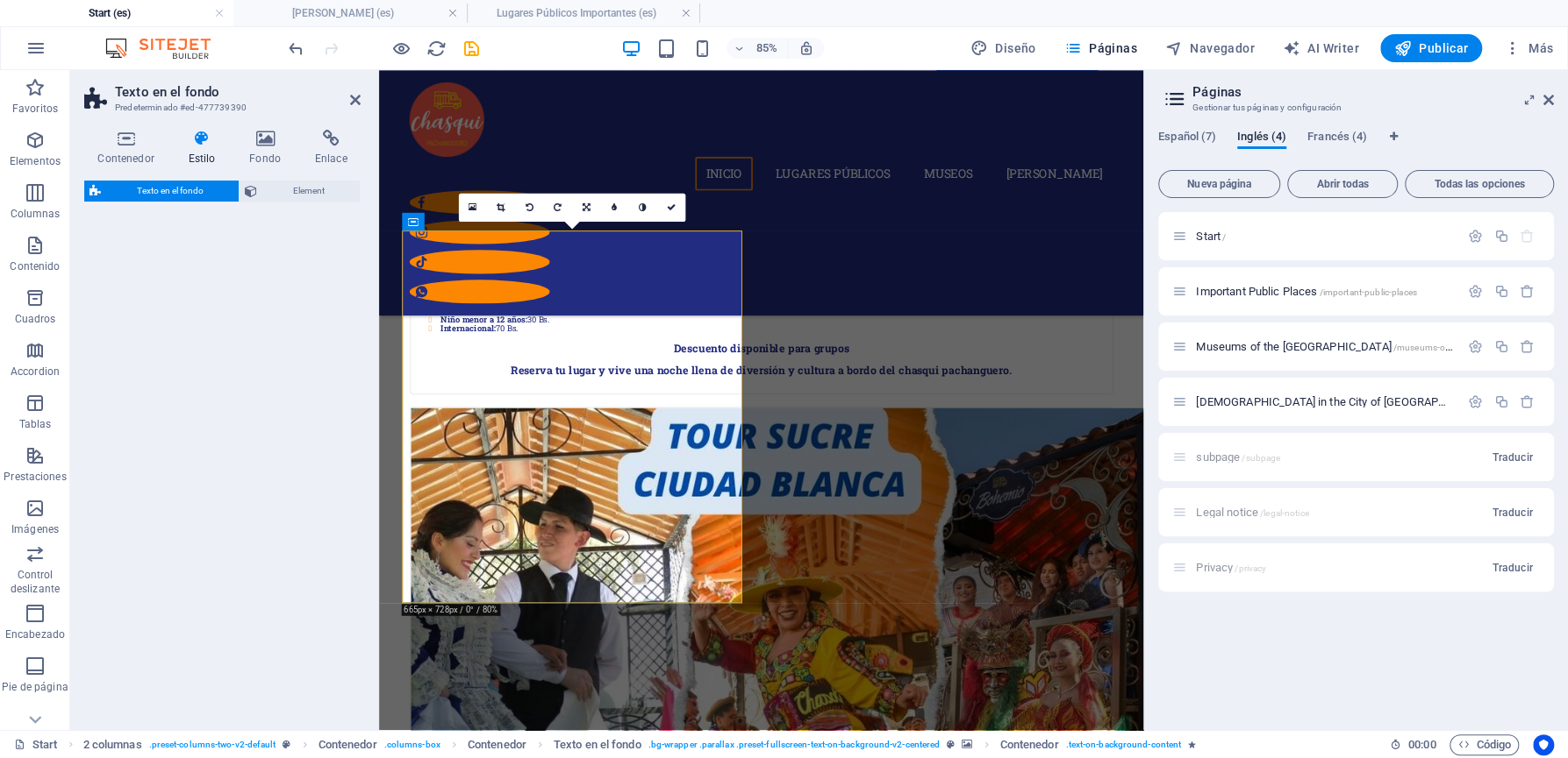
select select "%"
select select "rem"
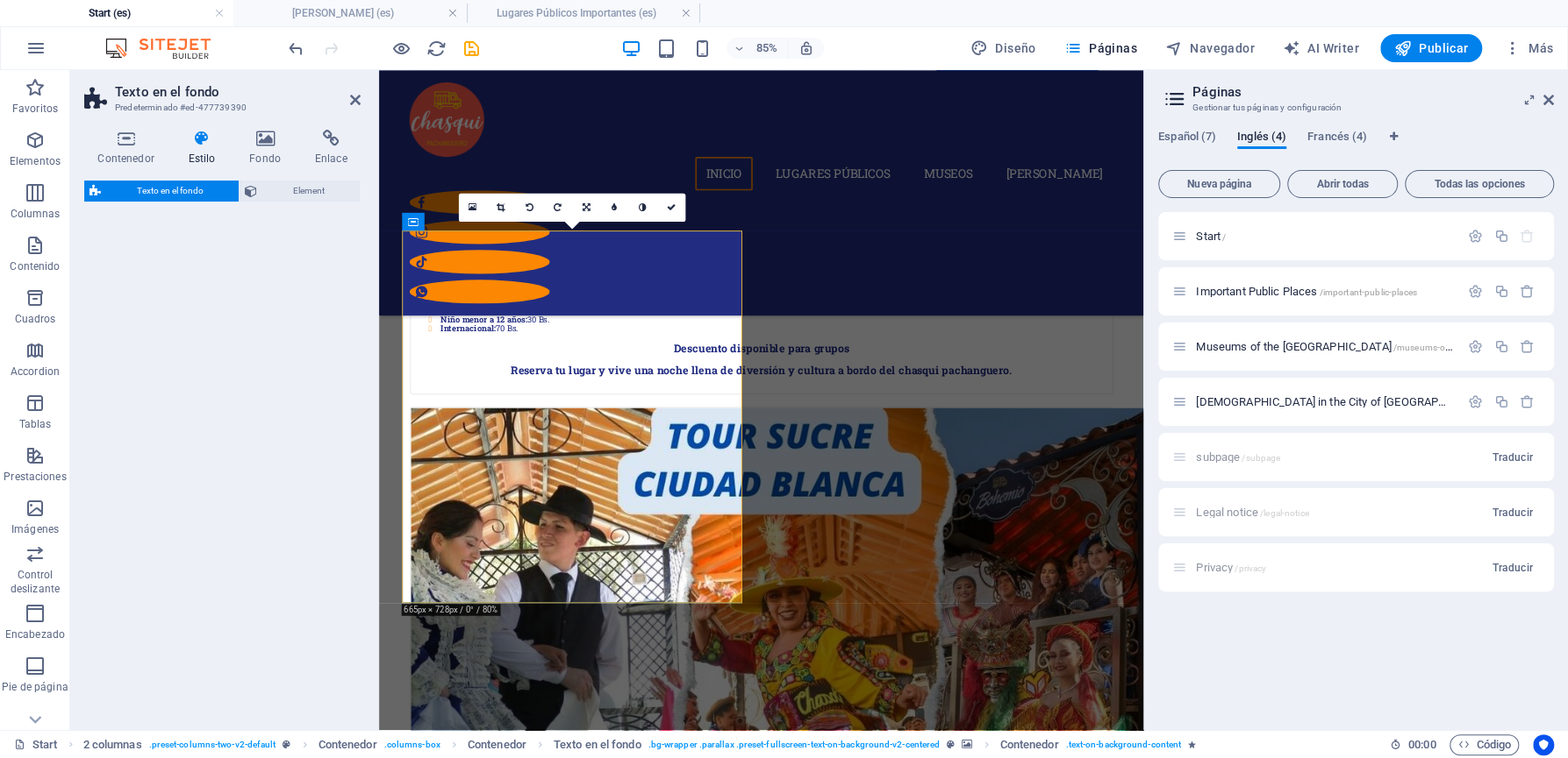
select select "px"
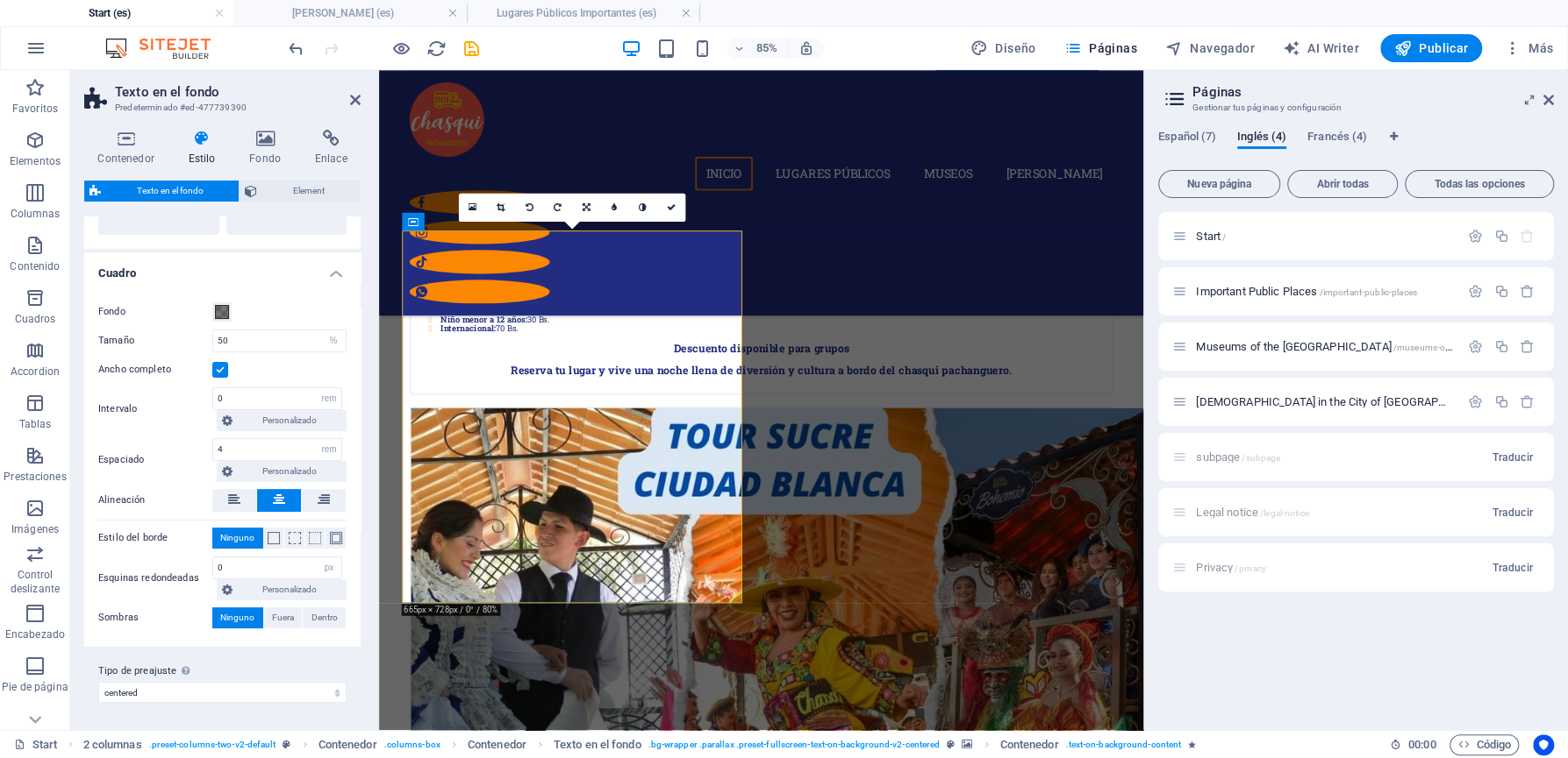
scroll to position [0, 0]
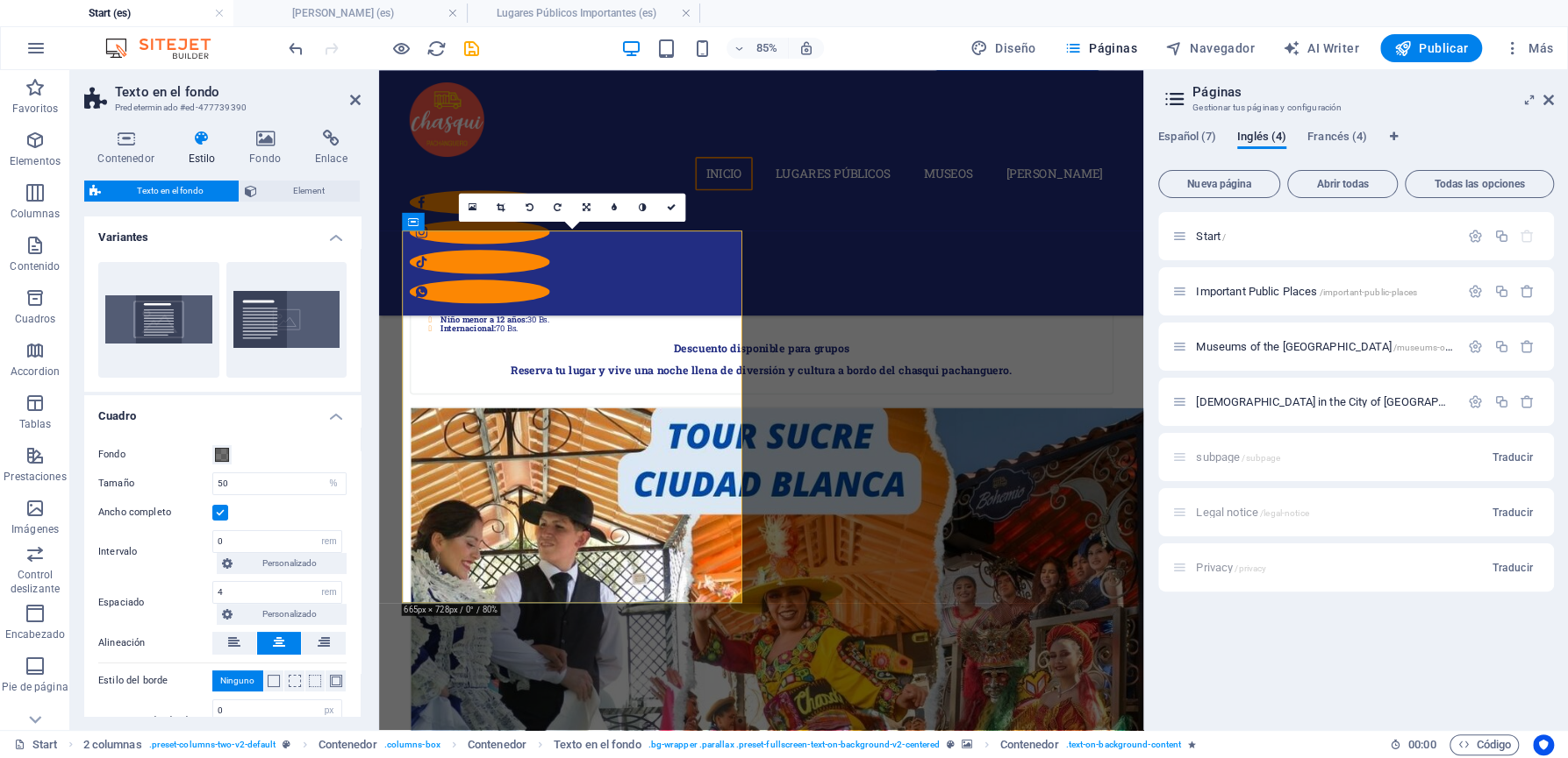
drag, startPoint x: 361, startPoint y: 322, endPoint x: 361, endPoint y: 456, distance: 134.0
click at [361, 456] on div "Contenedor Estilo Fondo Enlace Tamaño Altura Predeterminado px rem % vh vw Alto…" at bounding box center [222, 422] width 304 height 614
click at [324, 140] on icon at bounding box center [331, 138] width 60 height 18
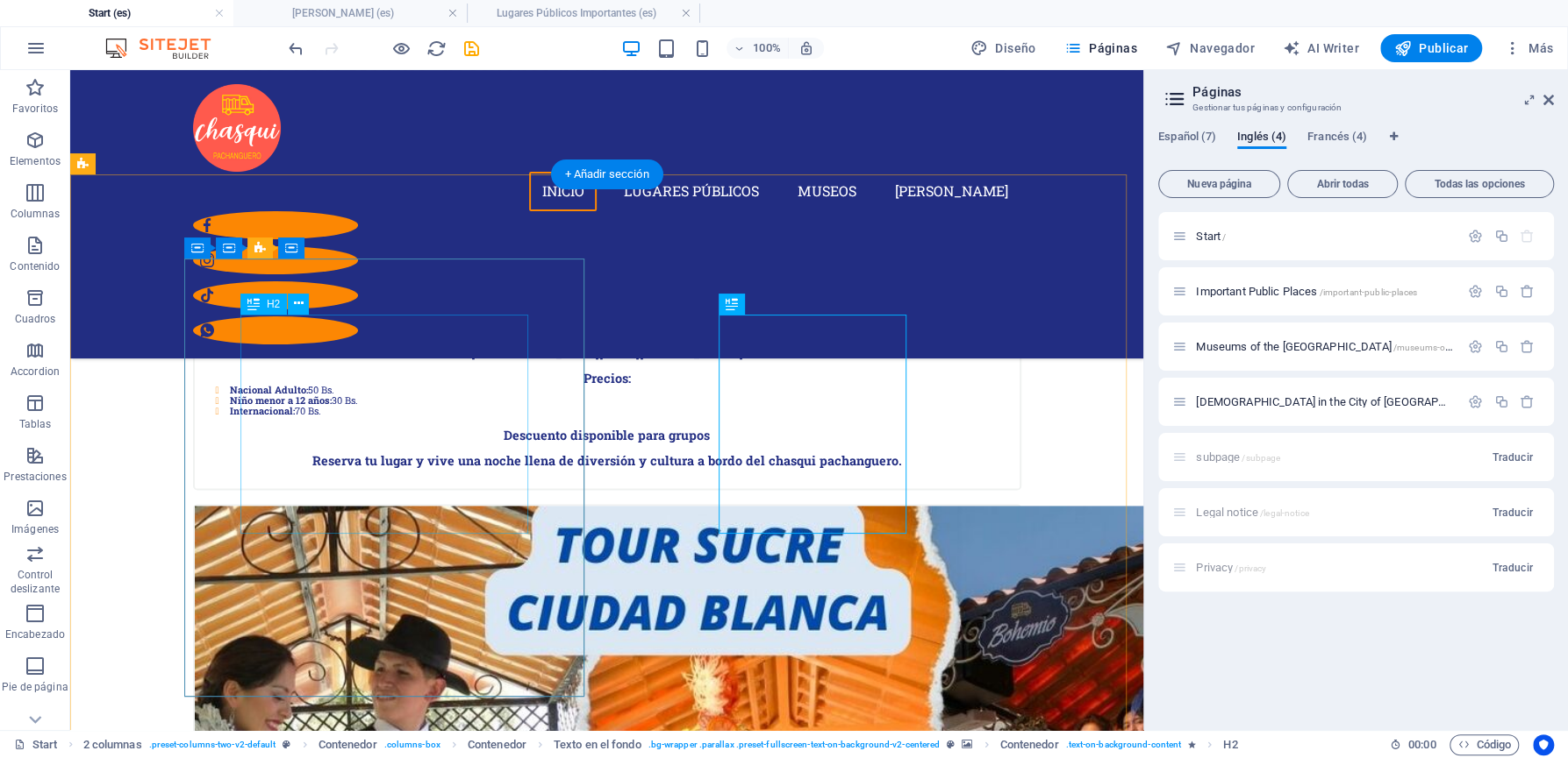
click at [302, 305] on icon at bounding box center [298, 304] width 9 height 19
